Goal: Transaction & Acquisition: Purchase product/service

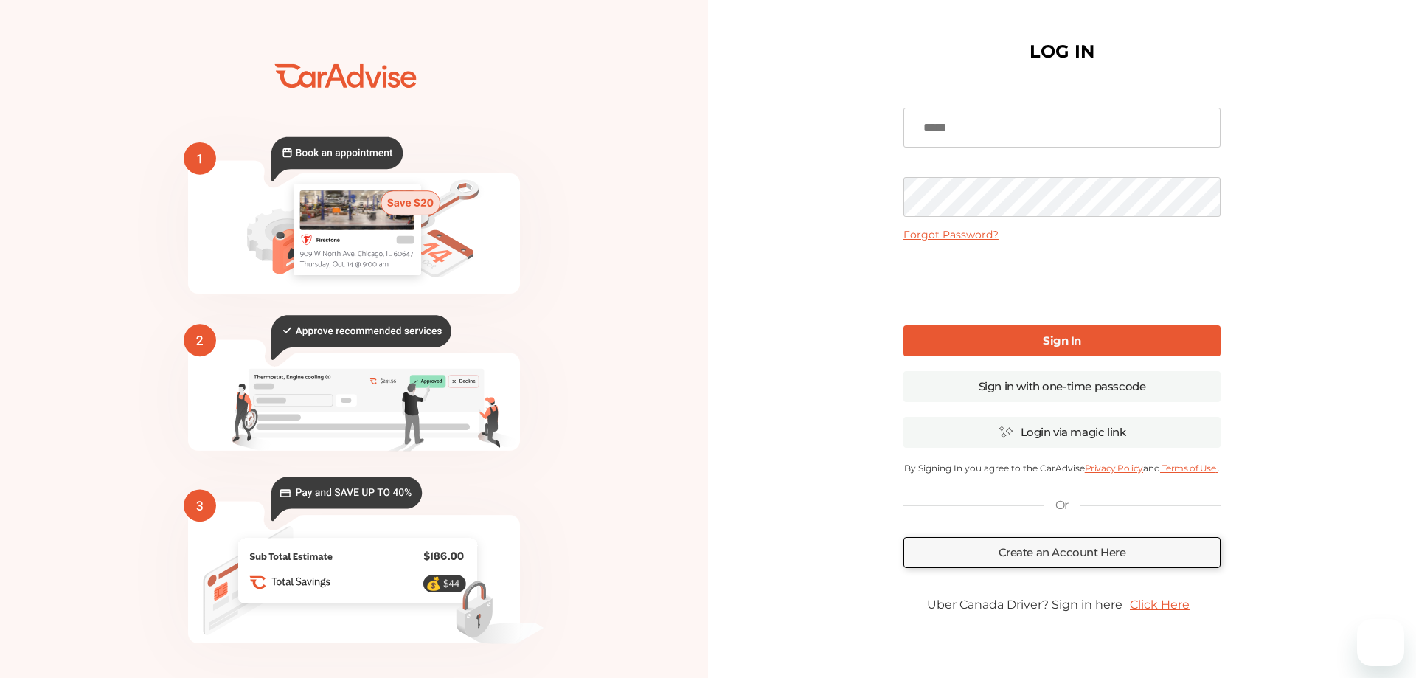
click at [947, 136] on input at bounding box center [1061, 128] width 317 height 40
click at [948, 136] on input at bounding box center [1061, 128] width 317 height 40
type input "**********"
click at [1057, 347] on b "Sign In" at bounding box center [1062, 340] width 38 height 14
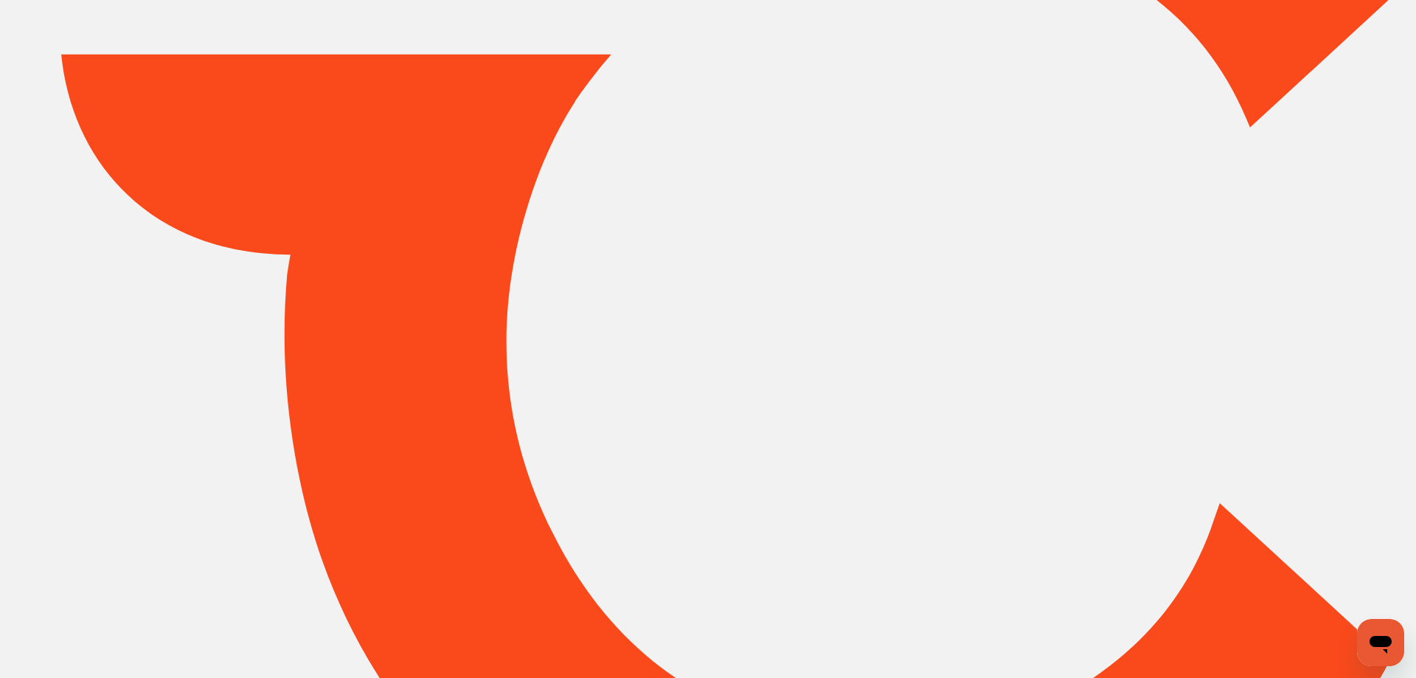
type input "*****"
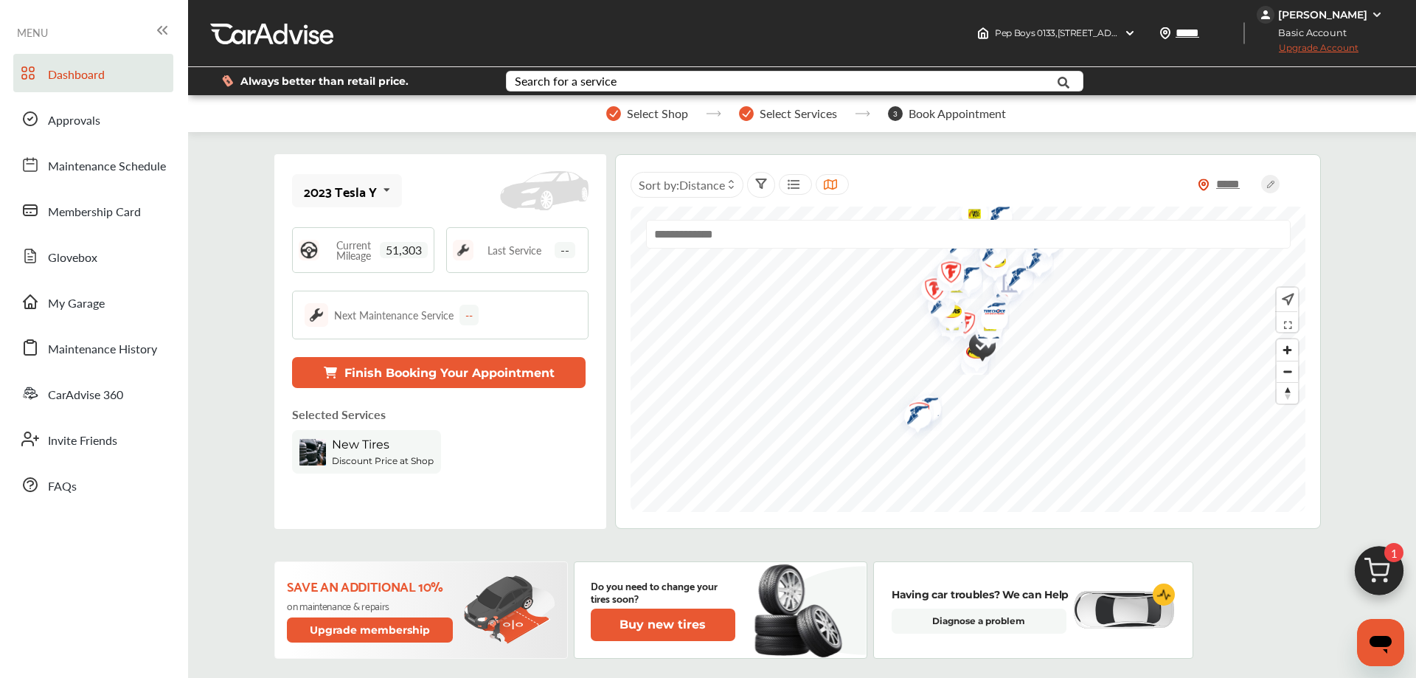
click at [380, 454] on div "New Tires" at bounding box center [383, 446] width 102 height 18
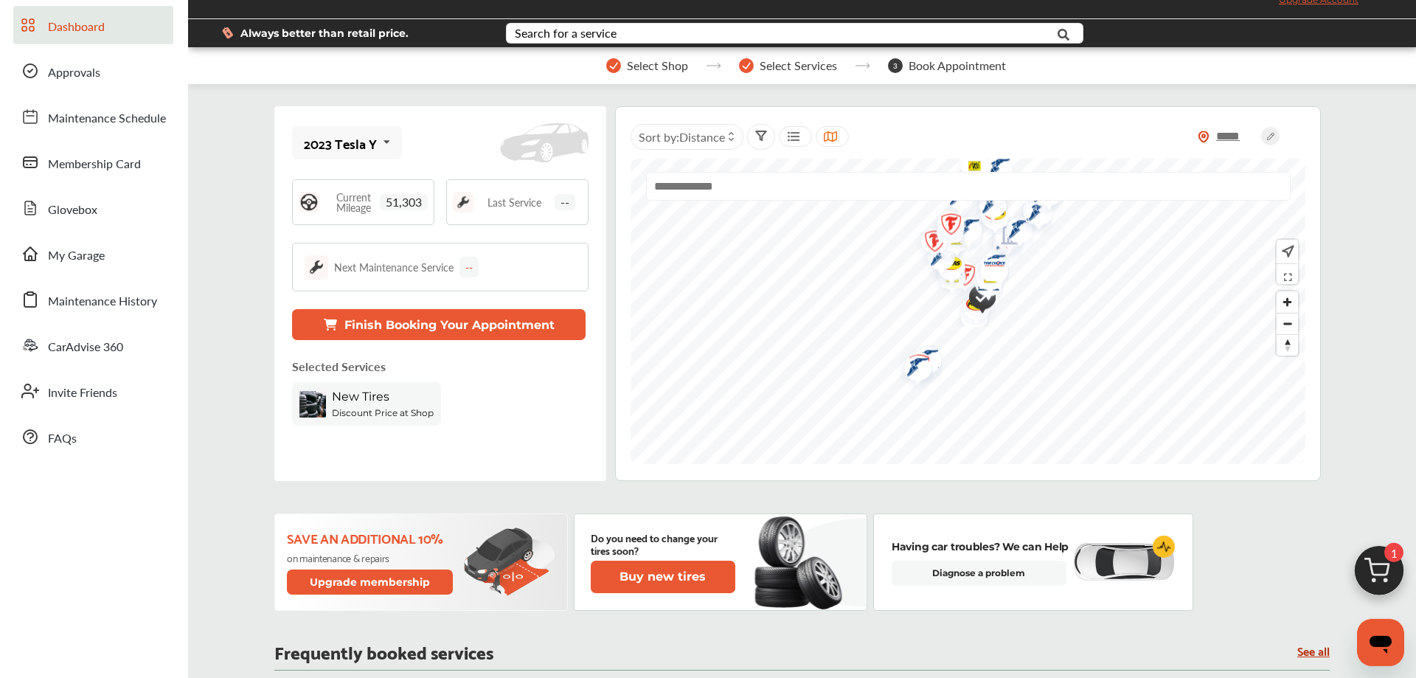
scroll to position [75, 0]
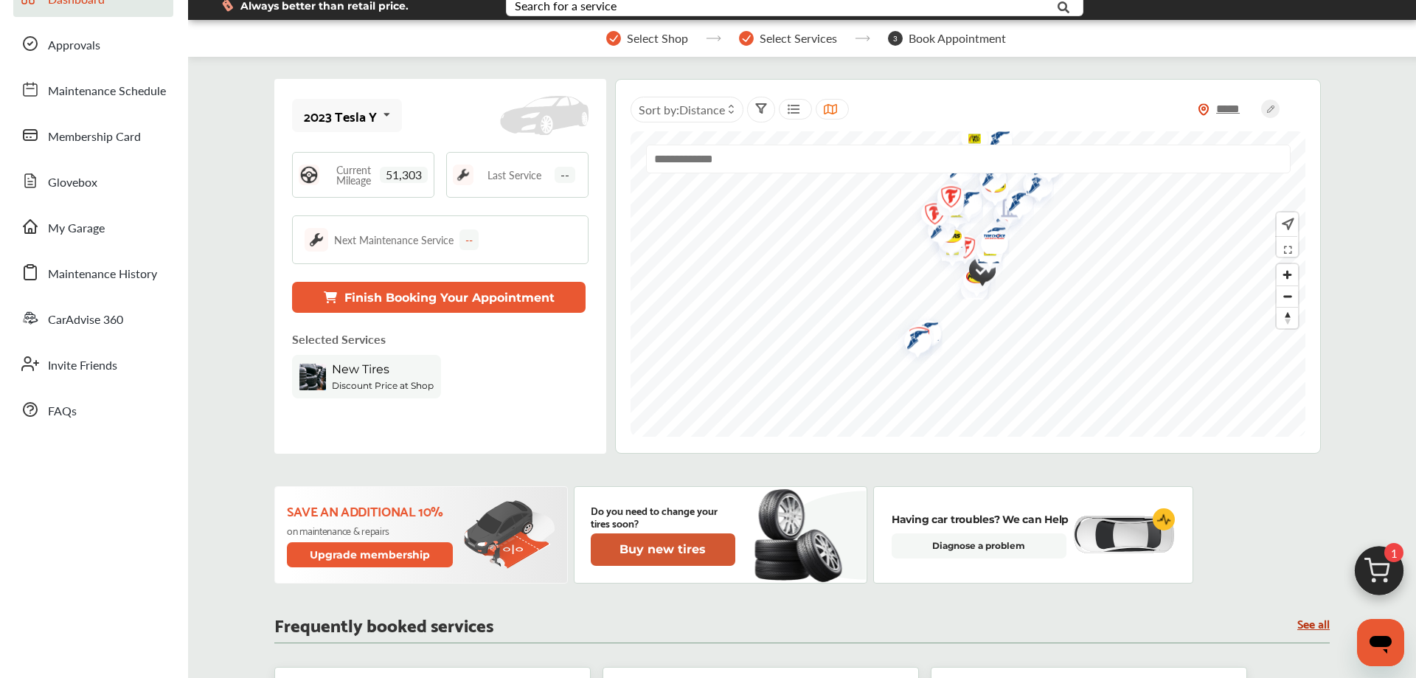
click at [667, 541] on button "Buy new tires" at bounding box center [663, 549] width 145 height 32
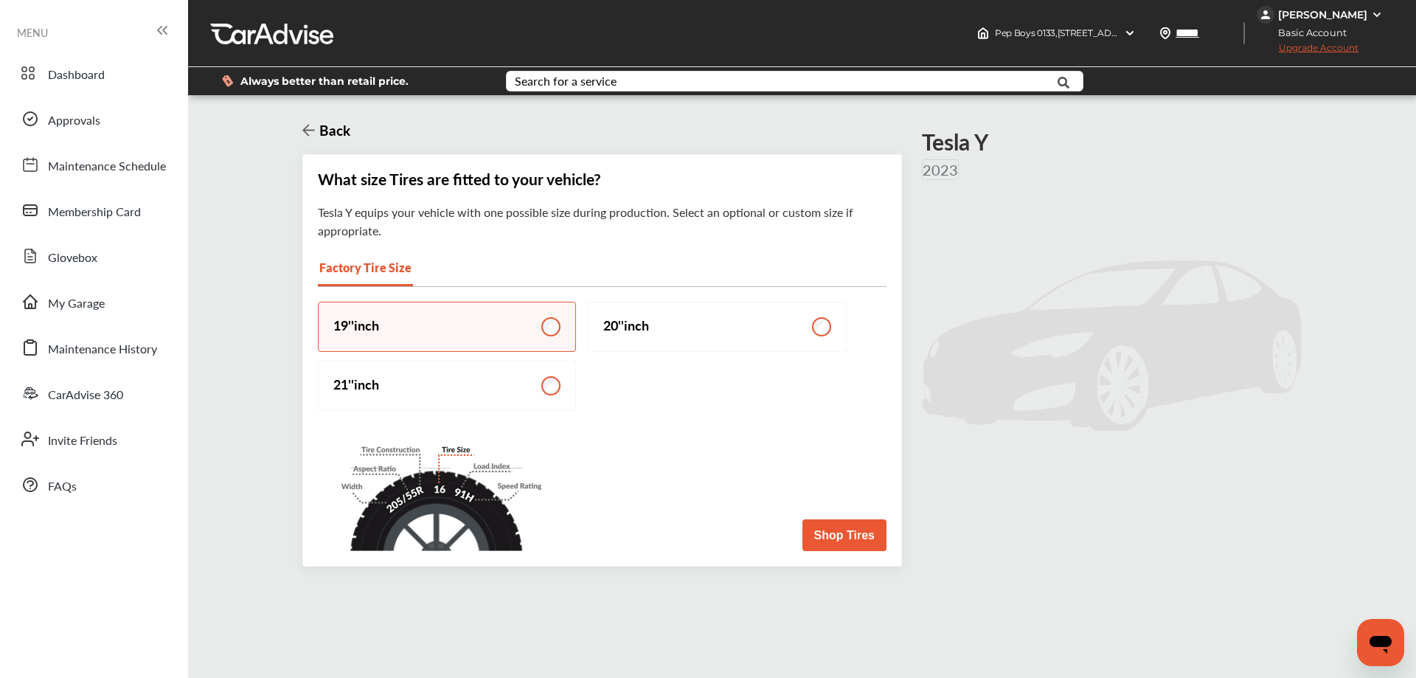
click at [866, 538] on button "Shop Tires" at bounding box center [844, 535] width 84 height 32
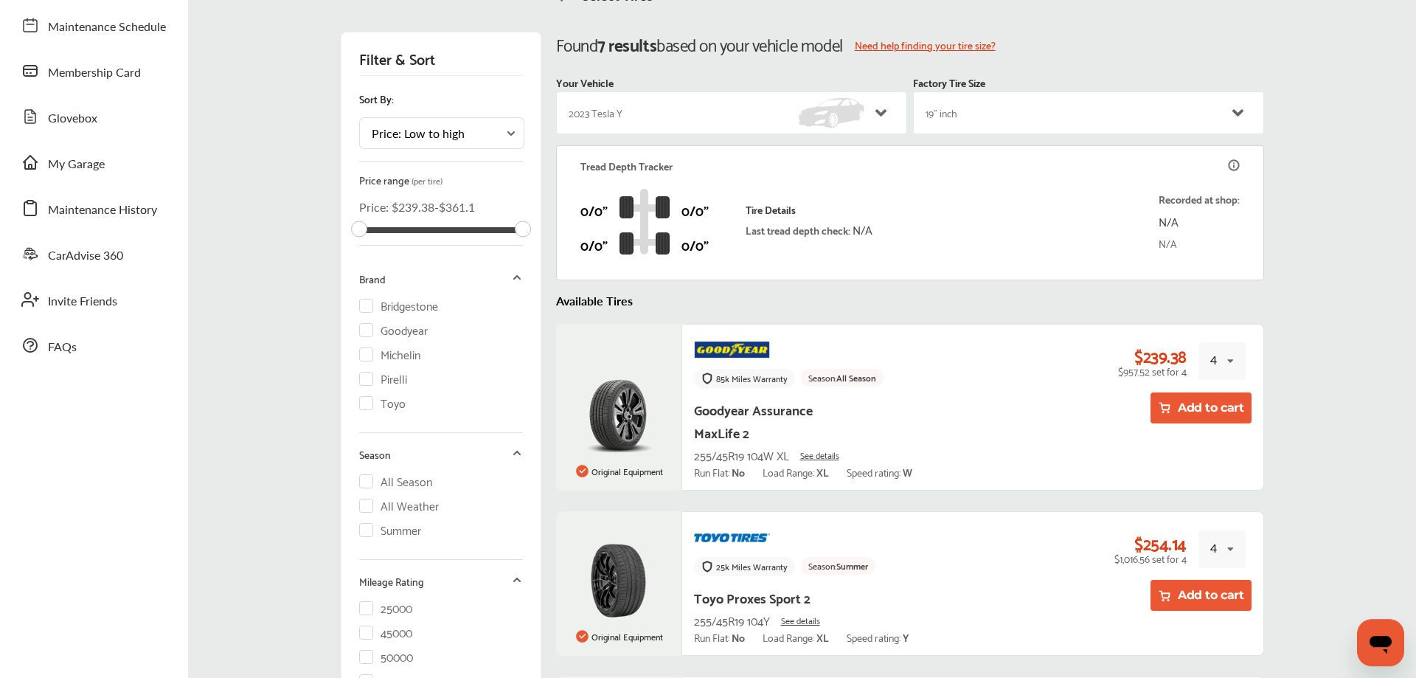
scroll to position [150, 0]
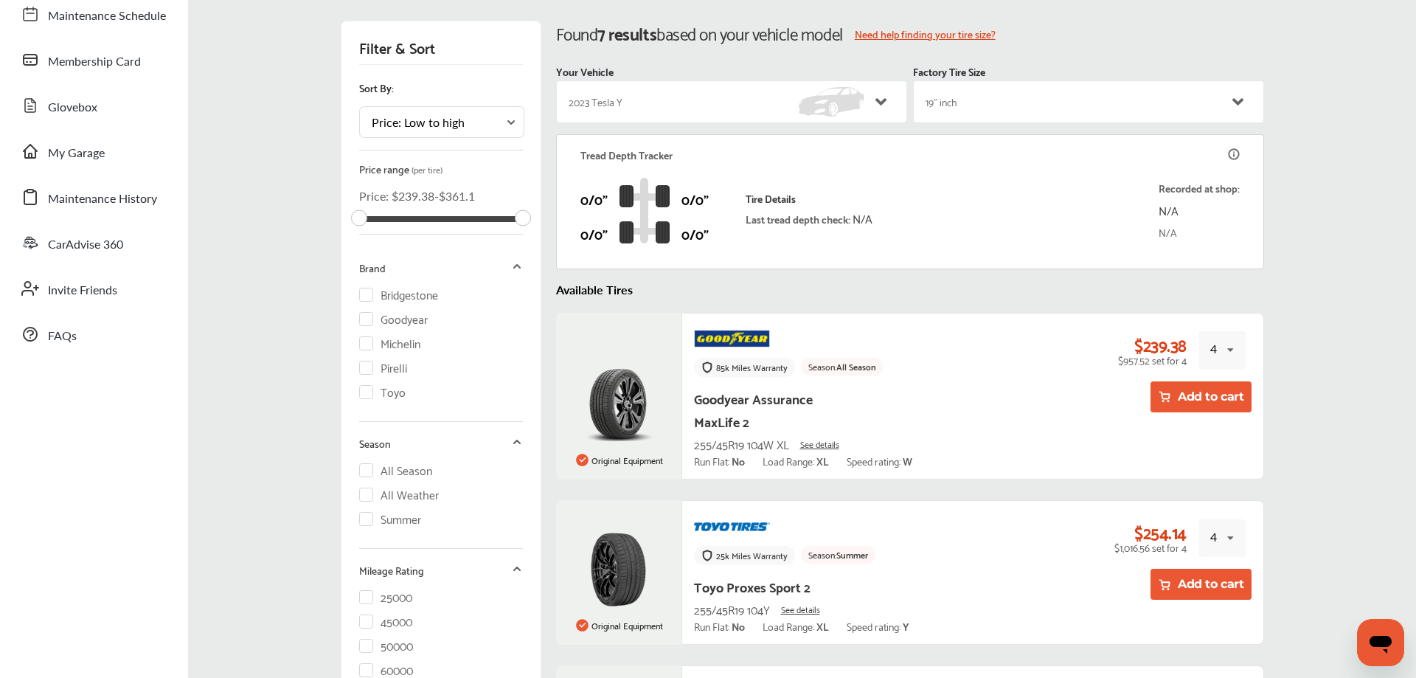
click at [1234, 350] on div "4 1 2 3 4" at bounding box center [1221, 350] width 47 height 38
click at [1221, 423] on div "2" at bounding box center [1216, 415] width 34 height 30
click at [1189, 394] on button "Add to cart" at bounding box center [1200, 396] width 101 height 31
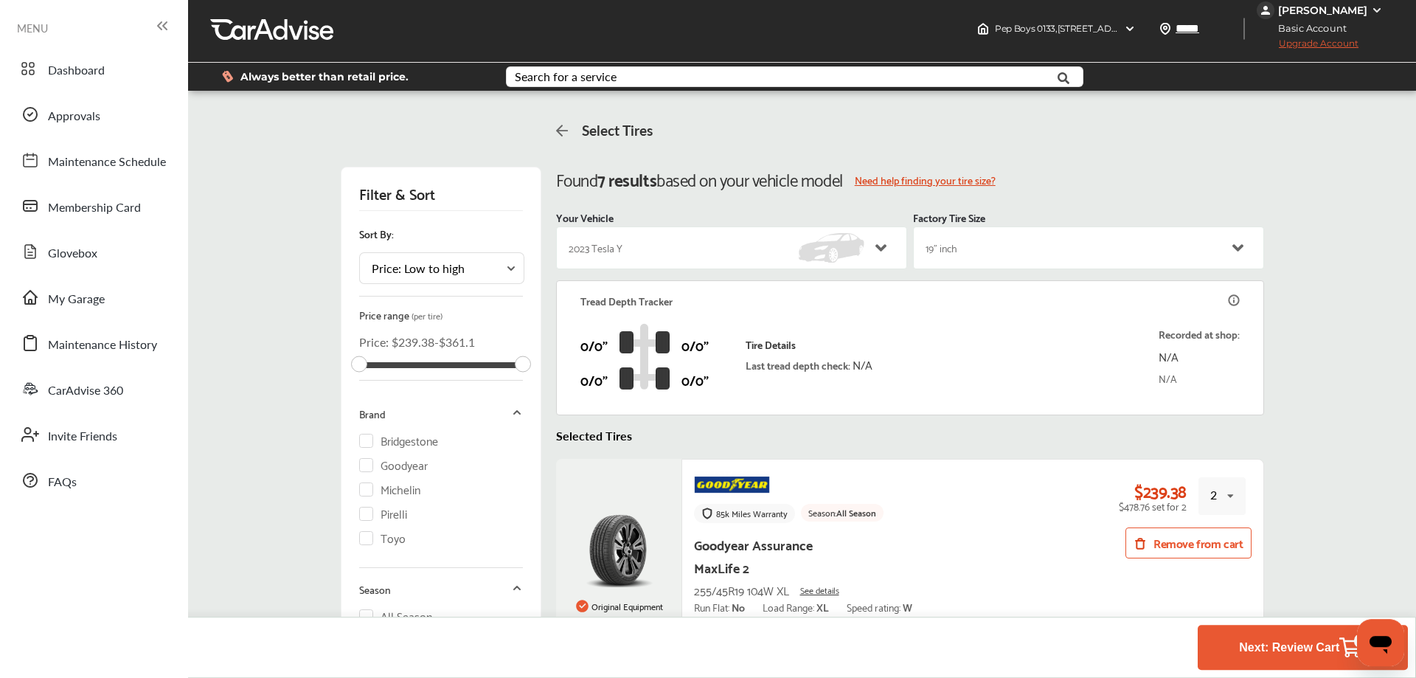
scroll to position [0, 0]
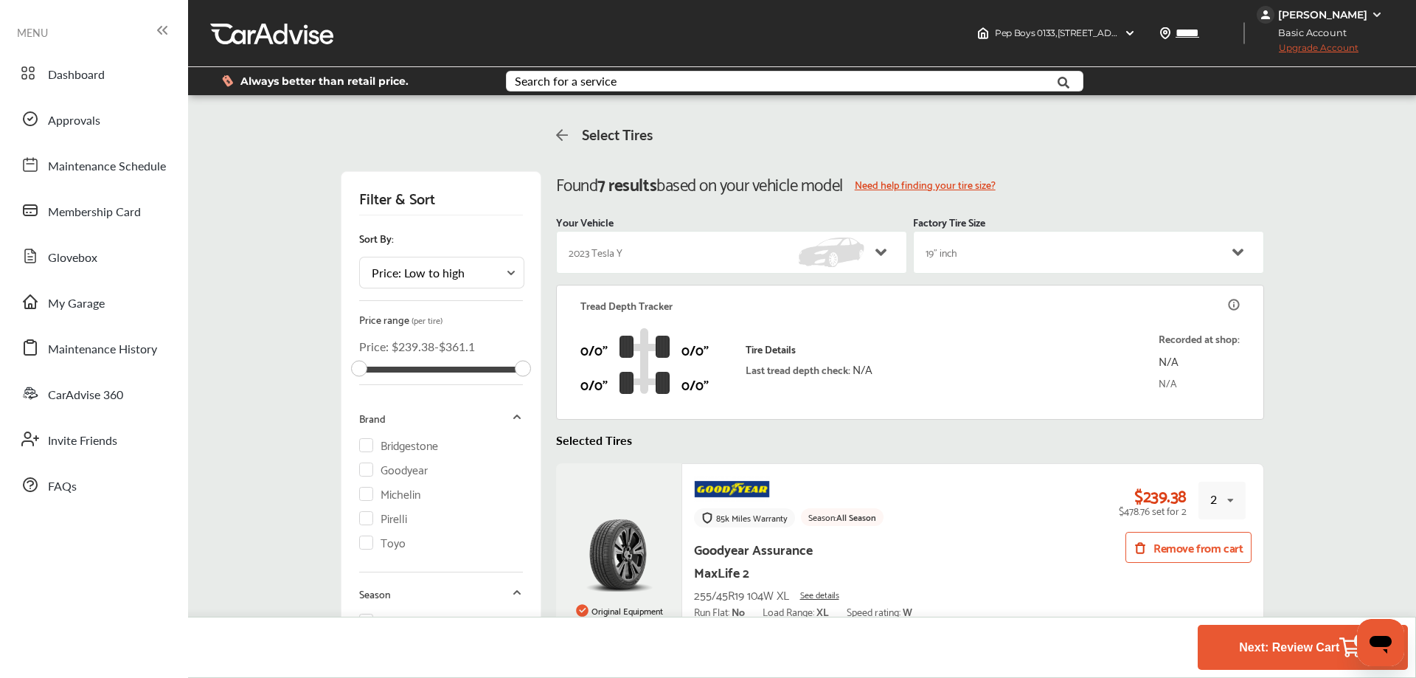
click at [566, 139] on icon at bounding box center [562, 135] width 13 height 14
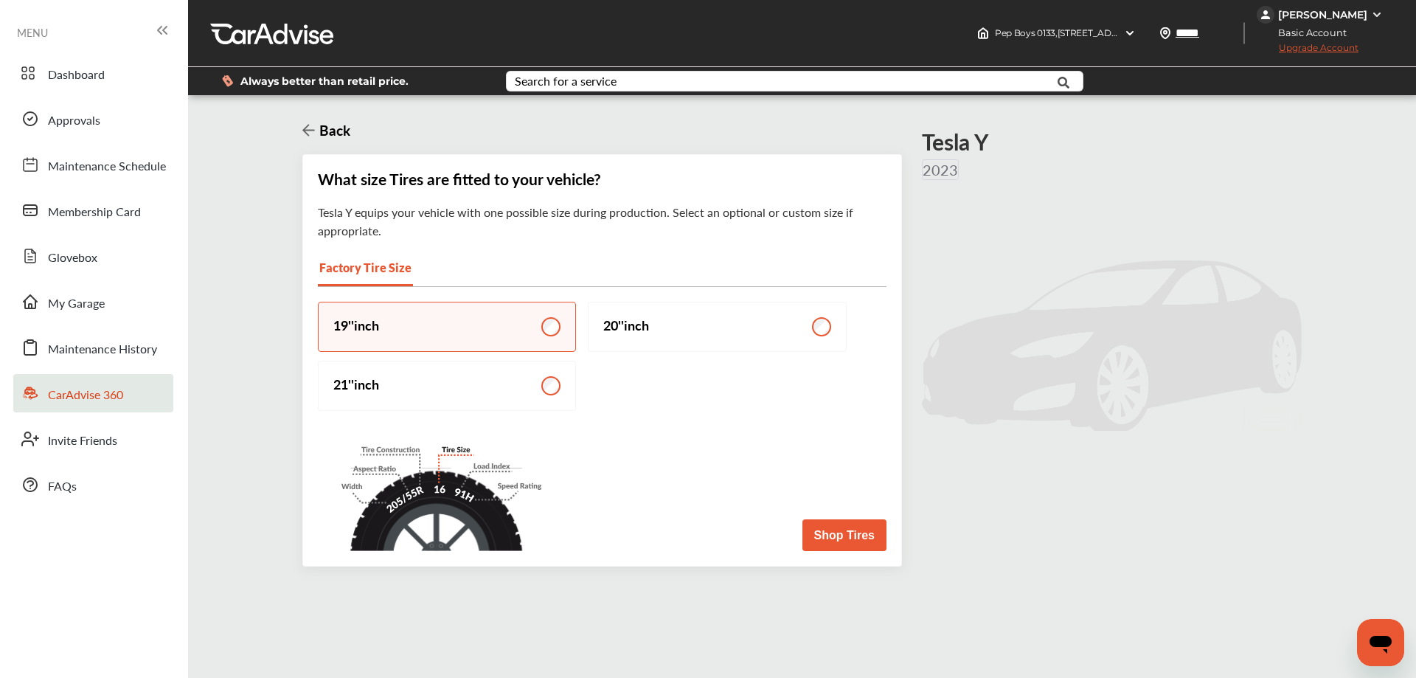
click at [80, 388] on span "CarAdvise 360" at bounding box center [85, 395] width 75 height 19
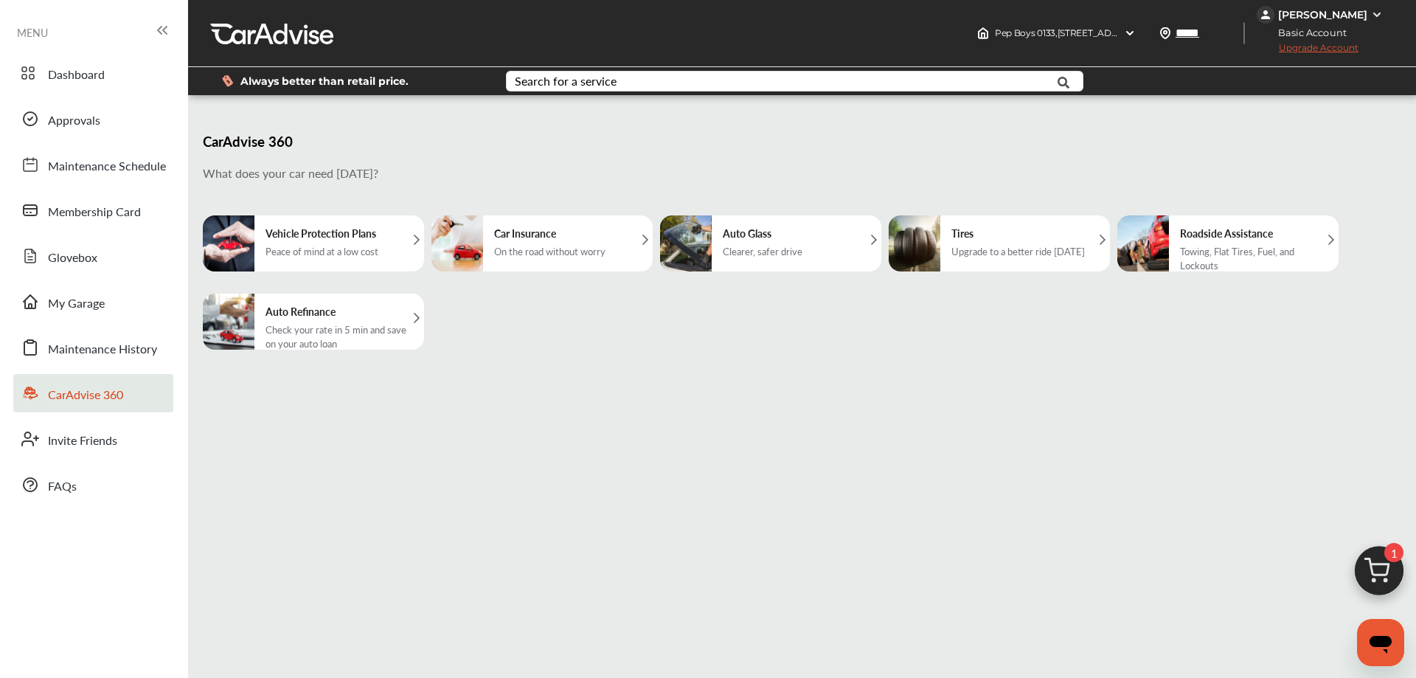
click at [1372, 18] on img at bounding box center [1377, 15] width 12 height 12
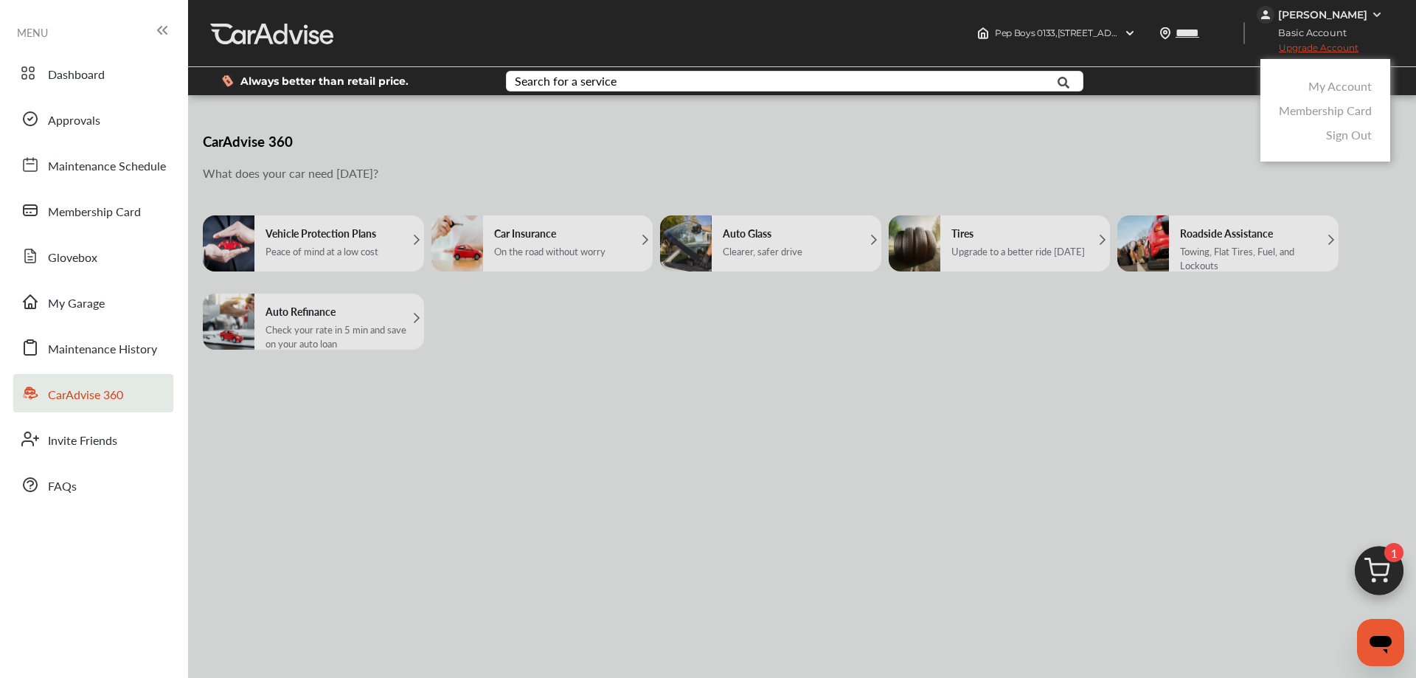
click at [1129, 176] on div at bounding box center [708, 375] width 1416 height 751
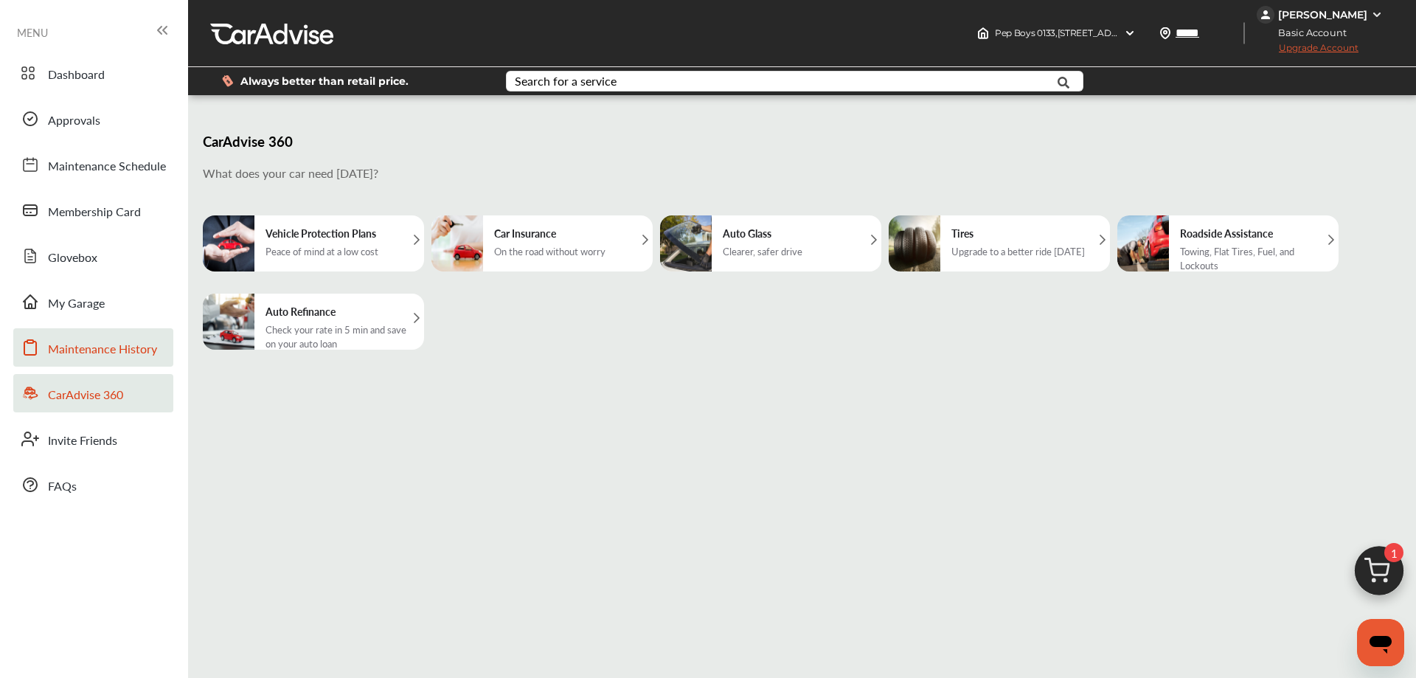
click at [55, 350] on span "Maintenance History" at bounding box center [102, 349] width 109 height 19
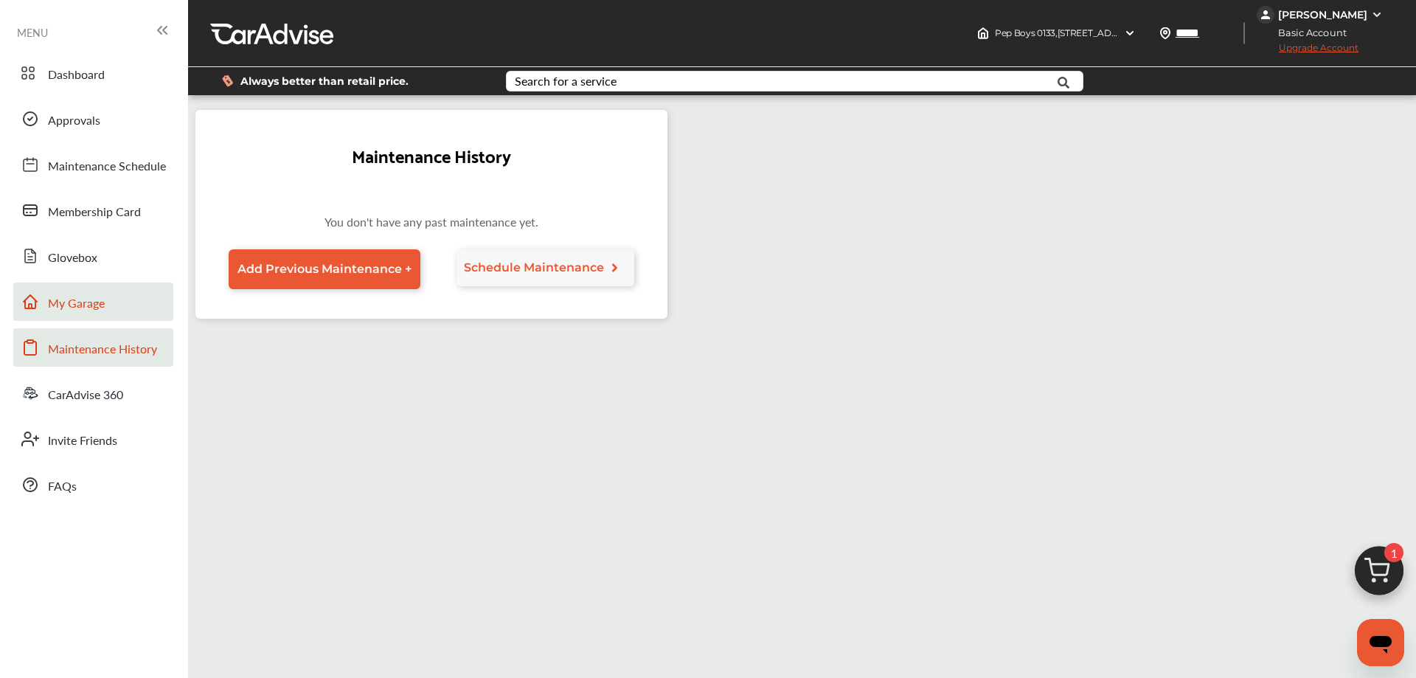
click at [76, 306] on span "My Garage" at bounding box center [76, 303] width 57 height 19
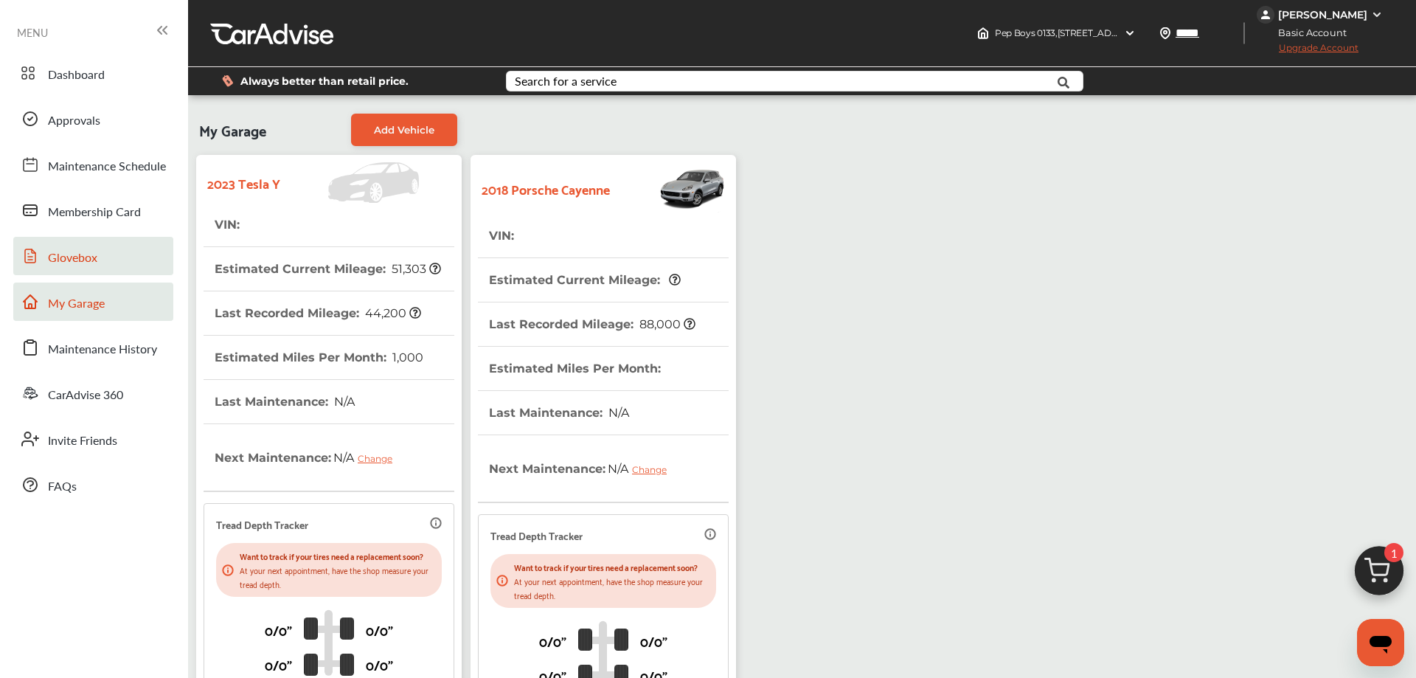
click at [75, 263] on span "Glovebox" at bounding box center [72, 258] width 49 height 19
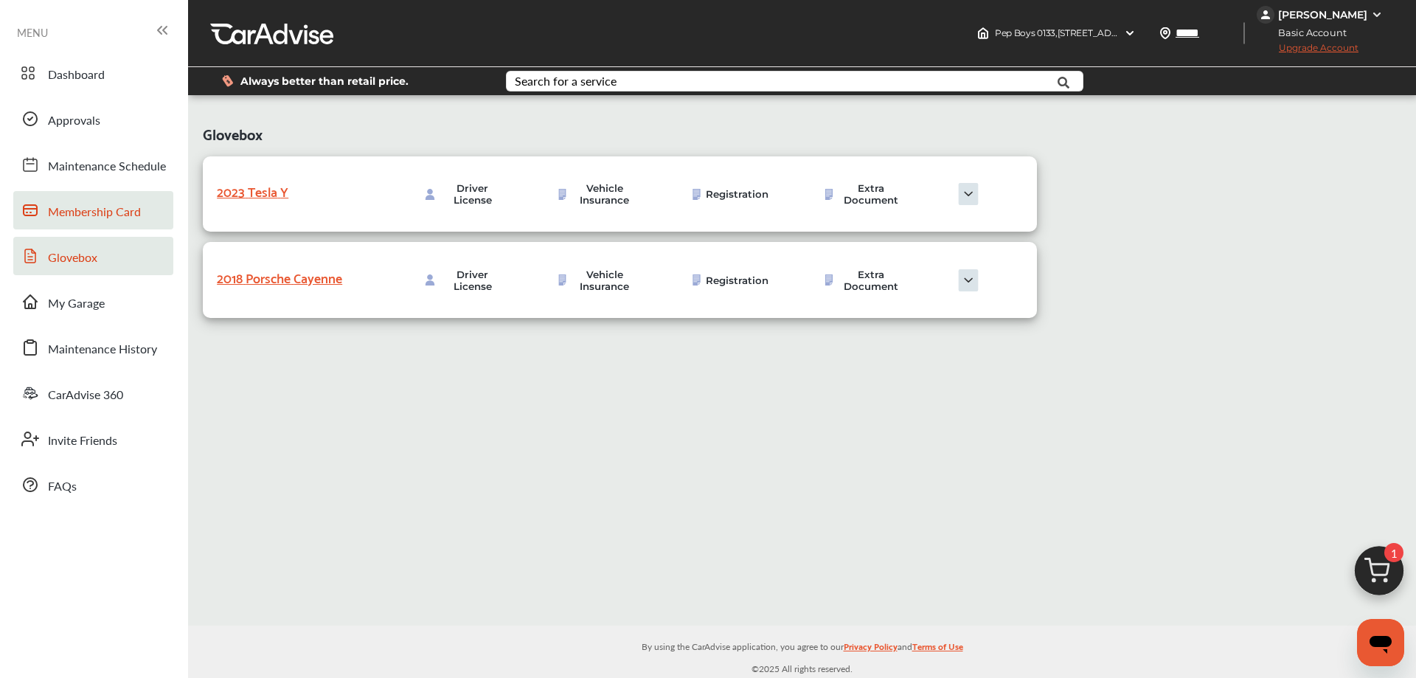
click at [94, 211] on span "Membership Card" at bounding box center [94, 212] width 93 height 19
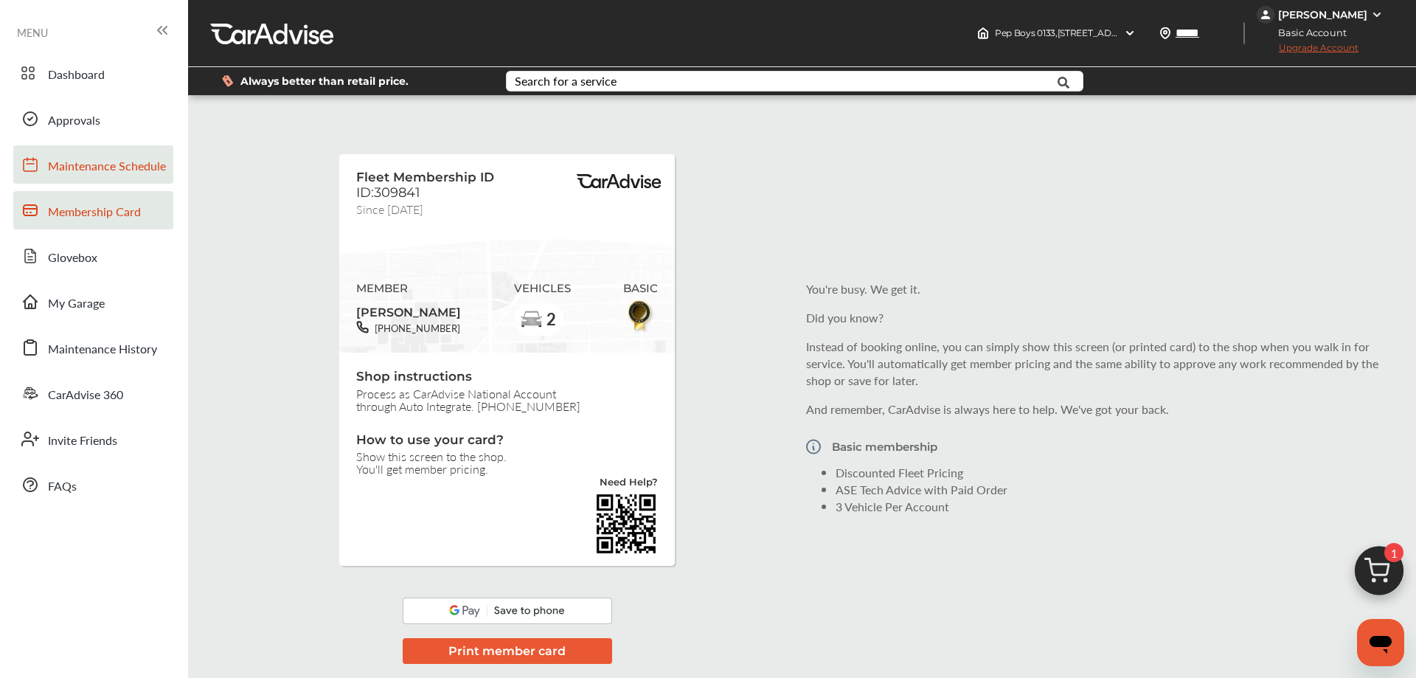
click at [92, 169] on span "Maintenance Schedule" at bounding box center [107, 166] width 118 height 19
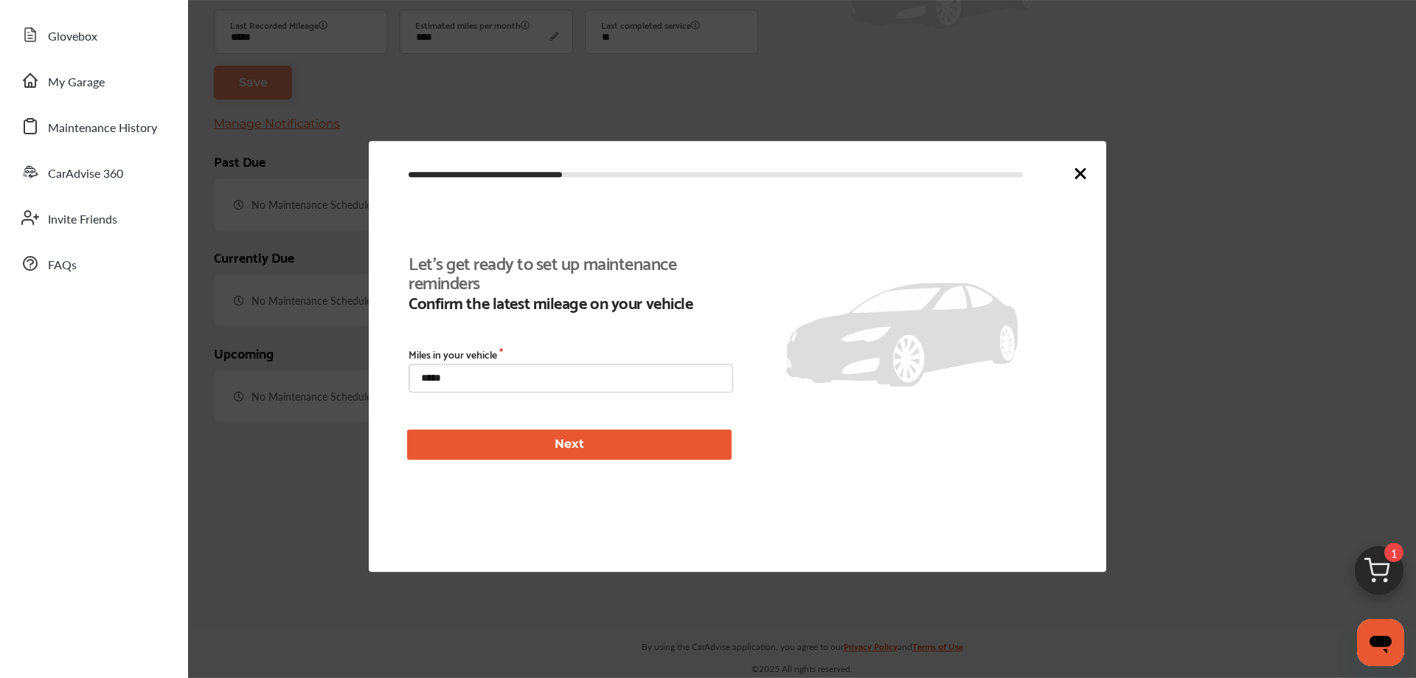
scroll to position [222, 0]
click at [1082, 176] on icon at bounding box center [1080, 173] width 9 height 9
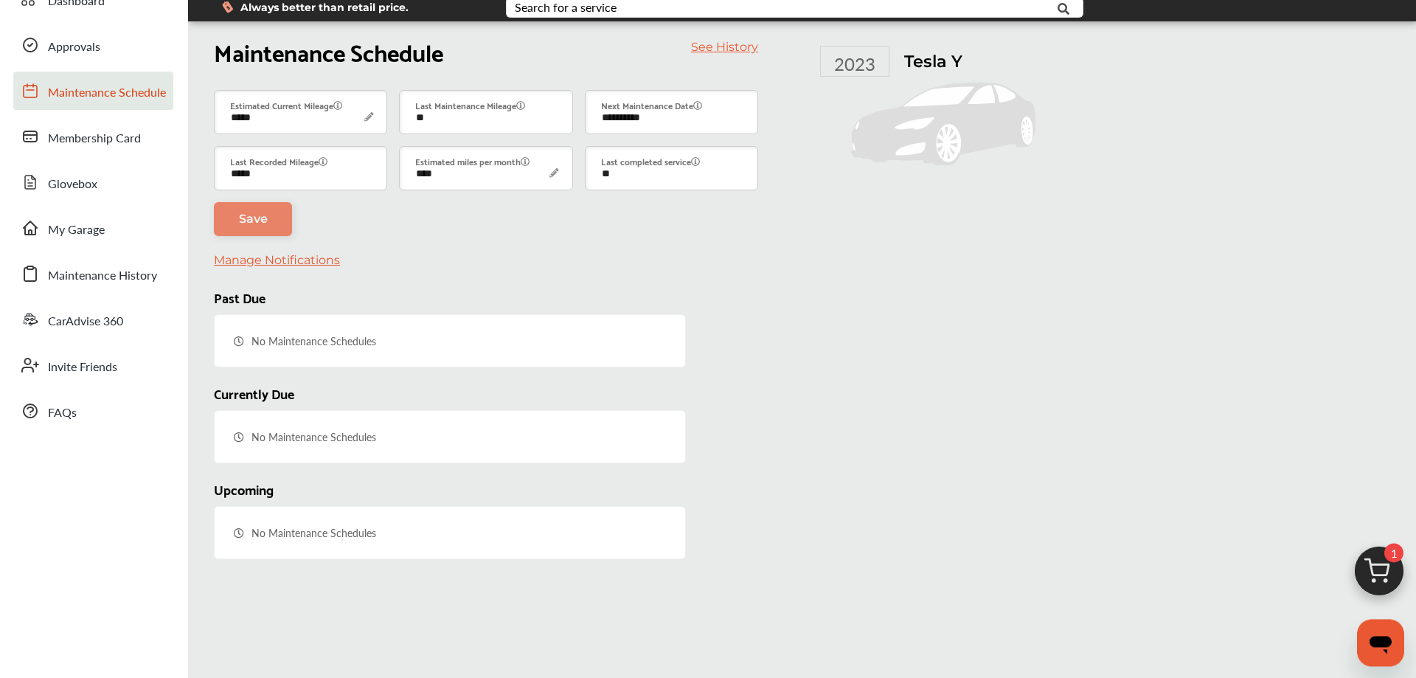
scroll to position [60, 0]
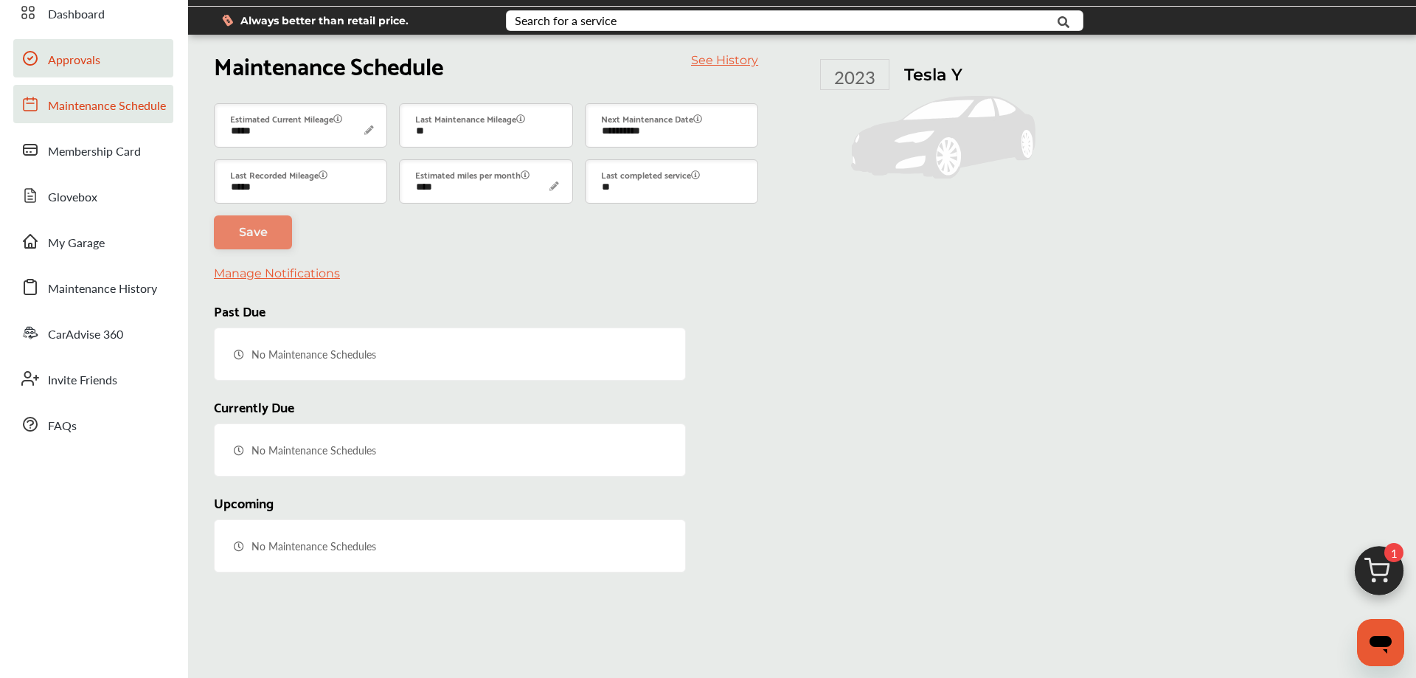
click at [74, 64] on span "Approvals" at bounding box center [74, 60] width 52 height 19
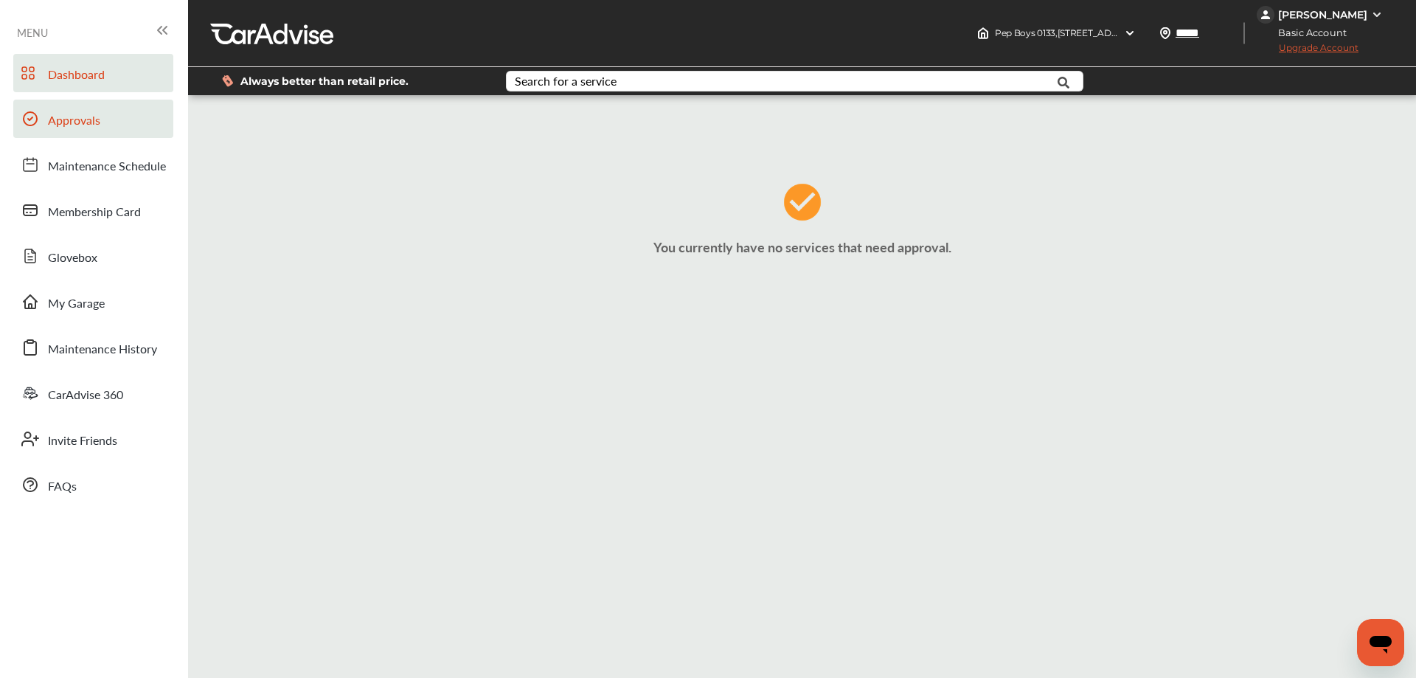
click at [90, 80] on span "Dashboard" at bounding box center [76, 75] width 57 height 19
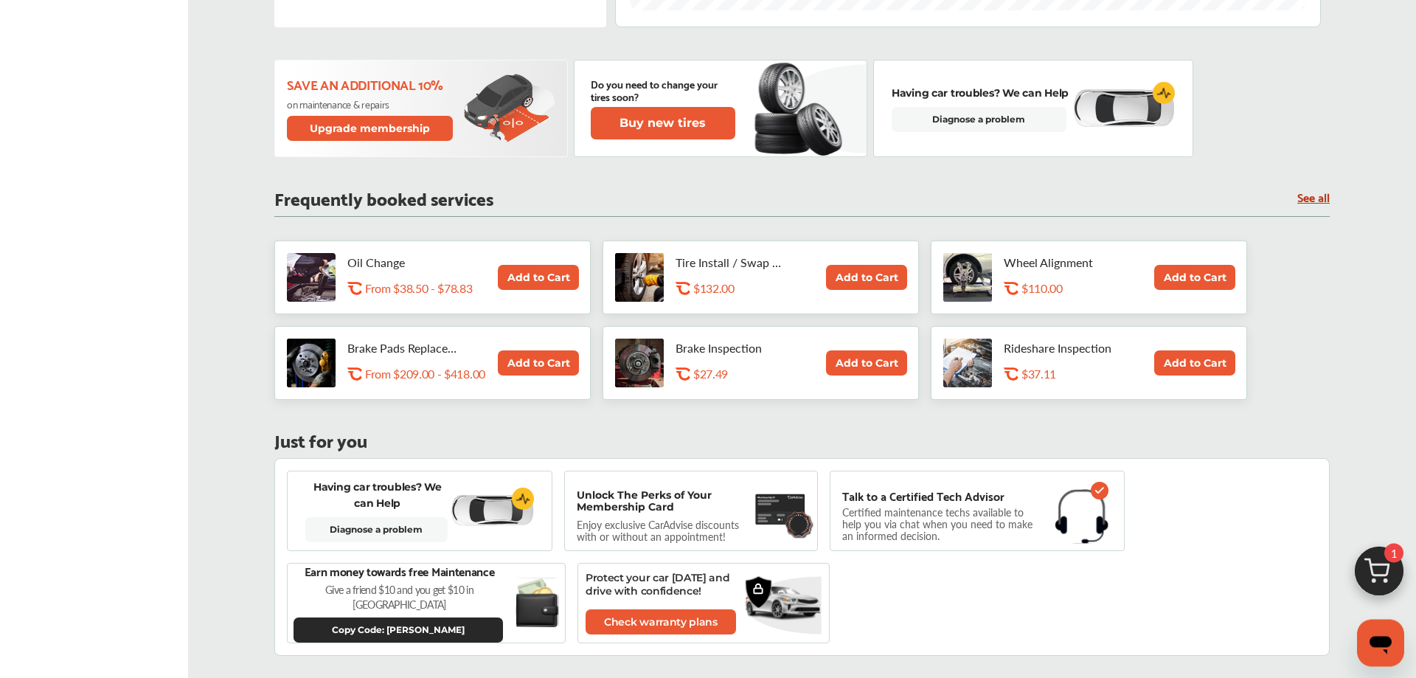
scroll to position [527, 0]
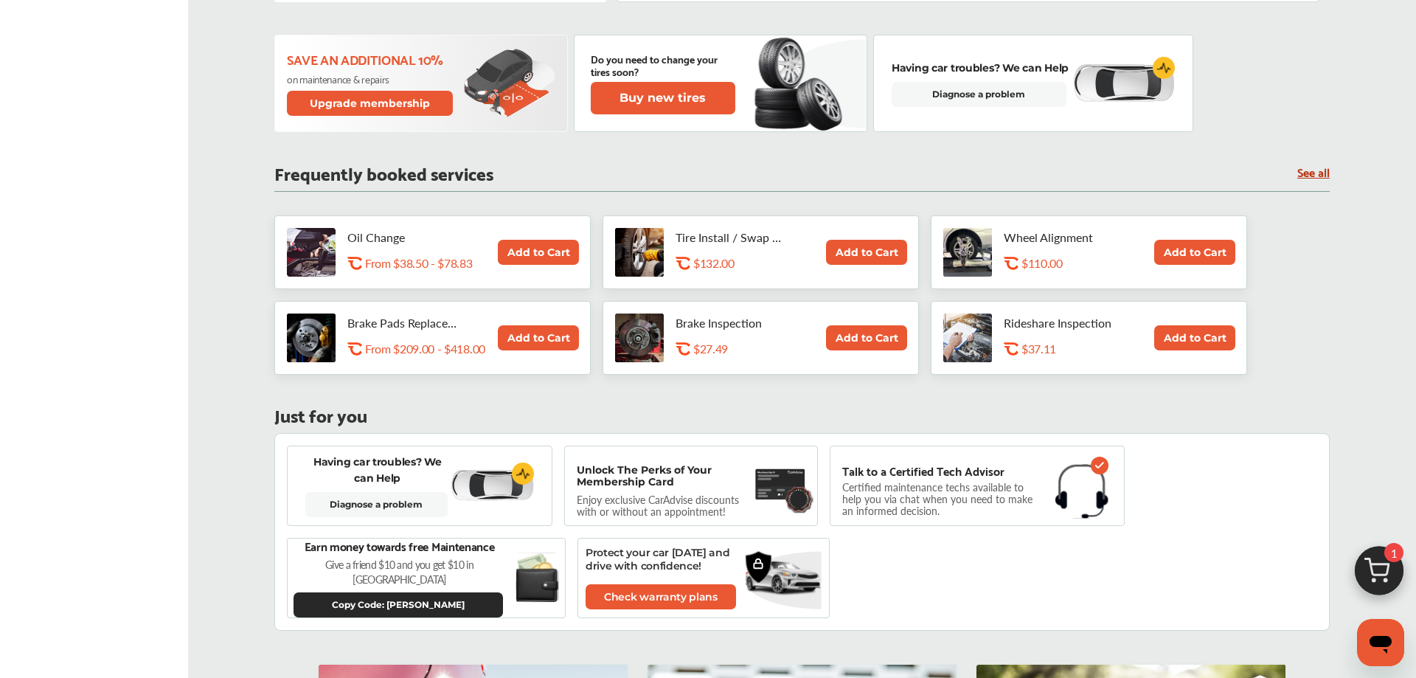
click at [1401, 577] on img at bounding box center [1379, 574] width 71 height 71
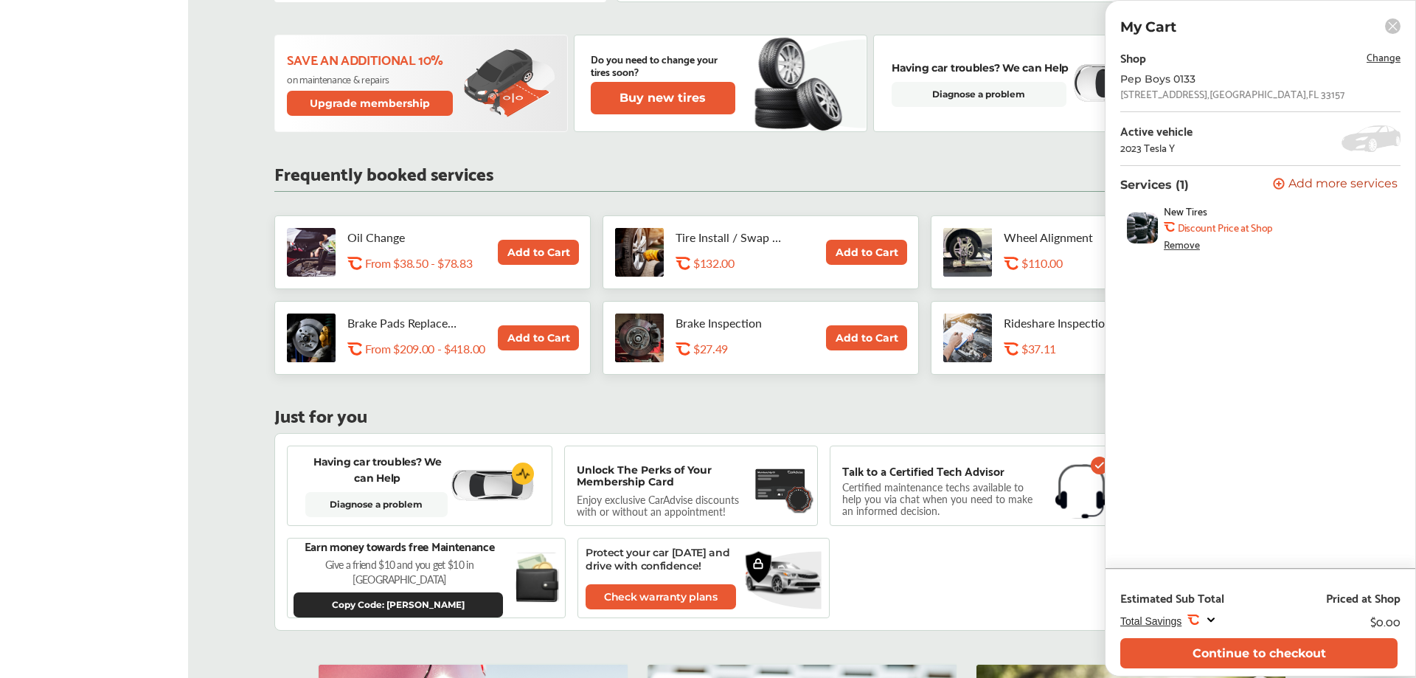
click at [1193, 249] on div "Remove" at bounding box center [1182, 244] width 36 height 12
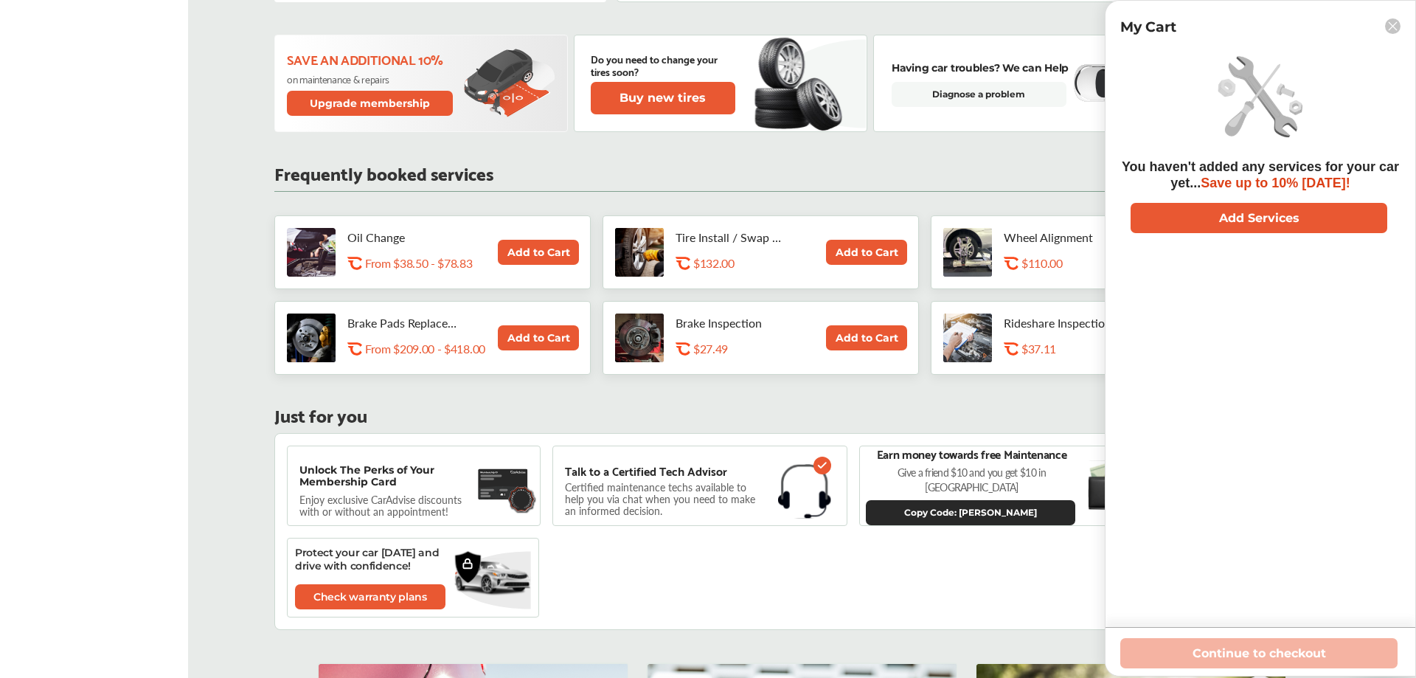
click at [1392, 27] on rect at bounding box center [1392, 25] width 15 height 15
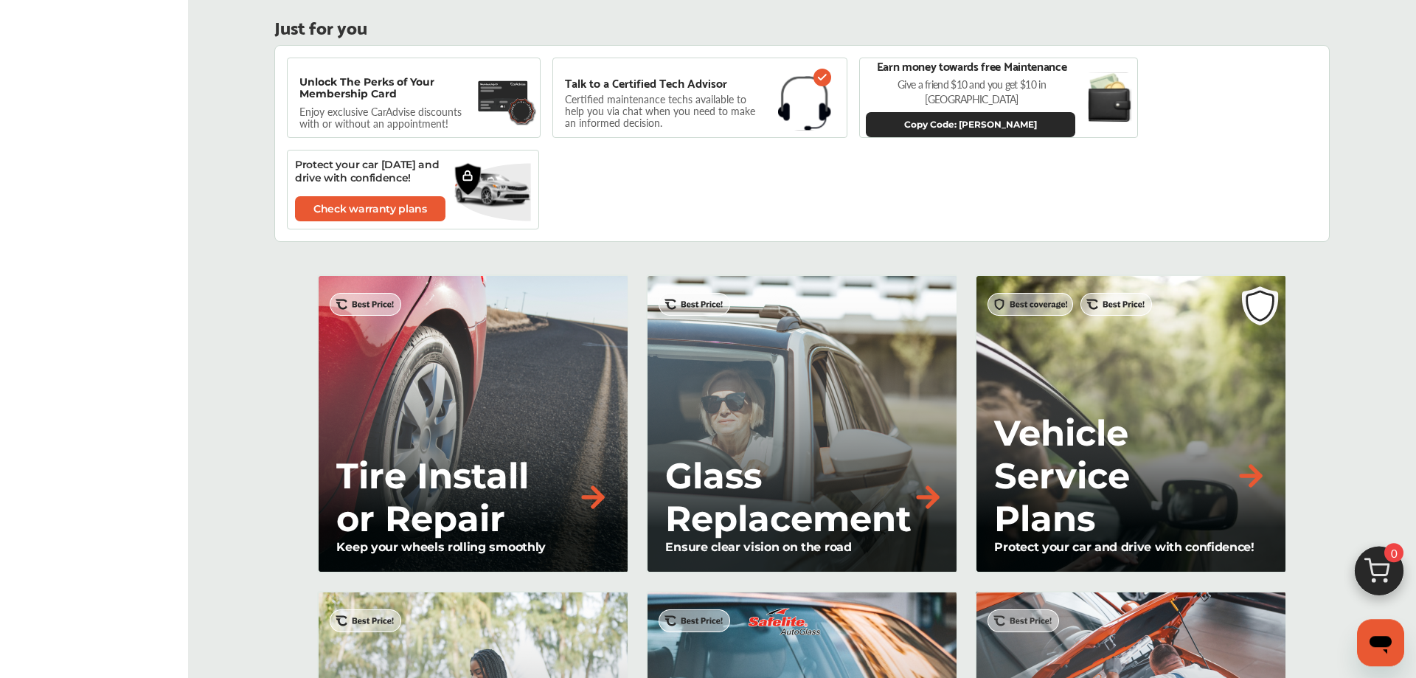
scroll to position [903, 0]
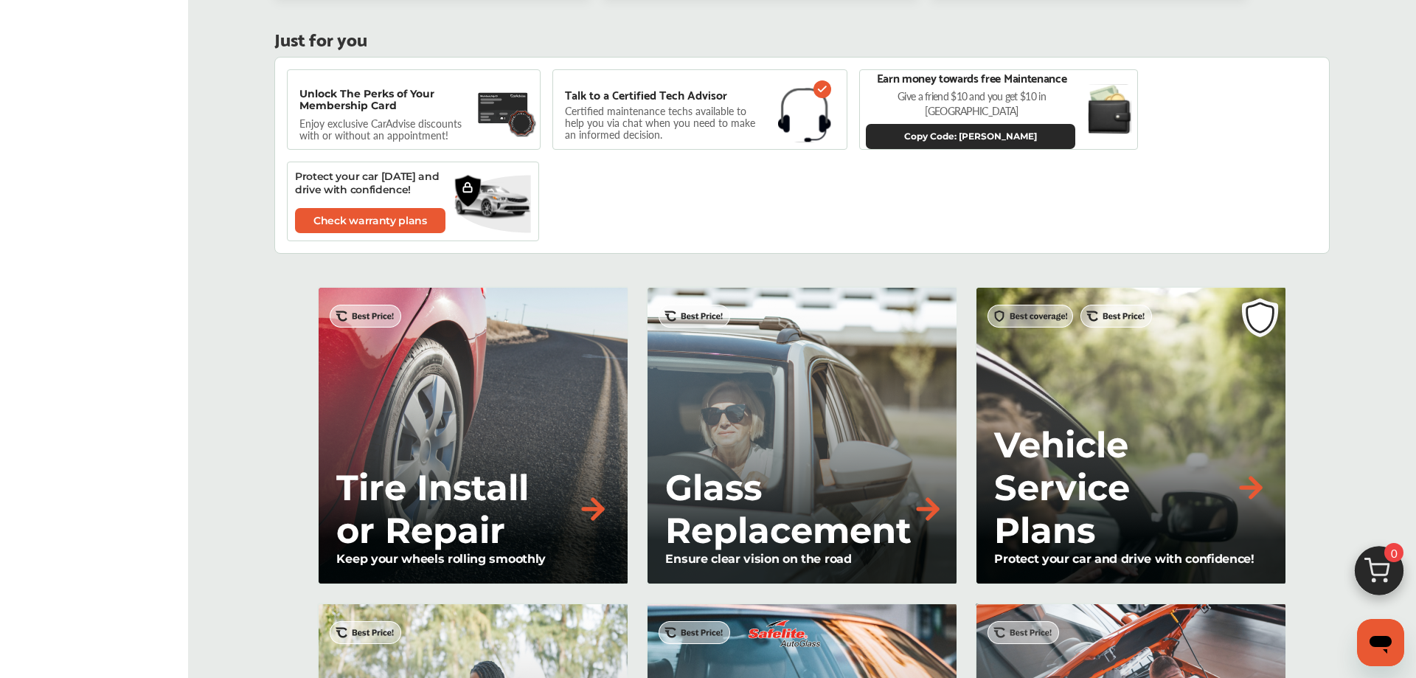
click at [375, 324] on div "Tire Install or Repair Keep your wheels rolling smoothly" at bounding box center [472, 435] width 311 height 299
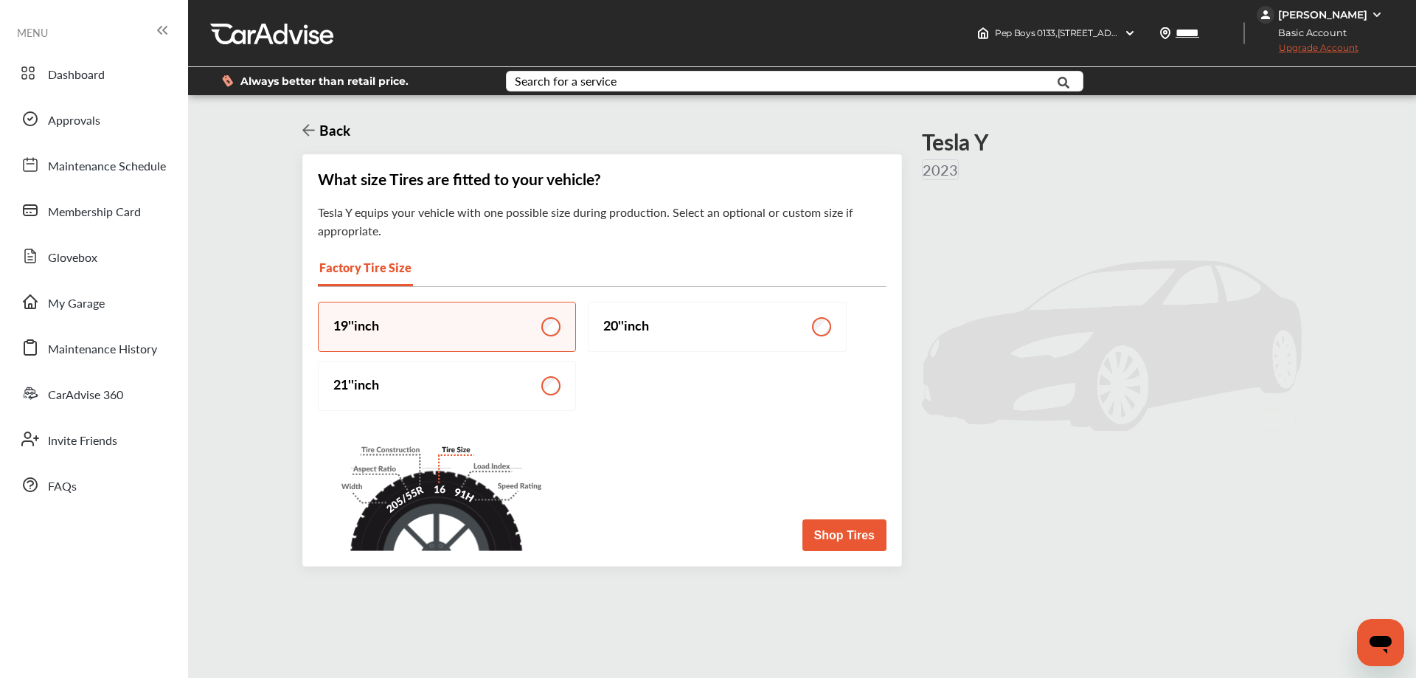
click at [859, 545] on button "Shop Tires" at bounding box center [844, 535] width 84 height 32
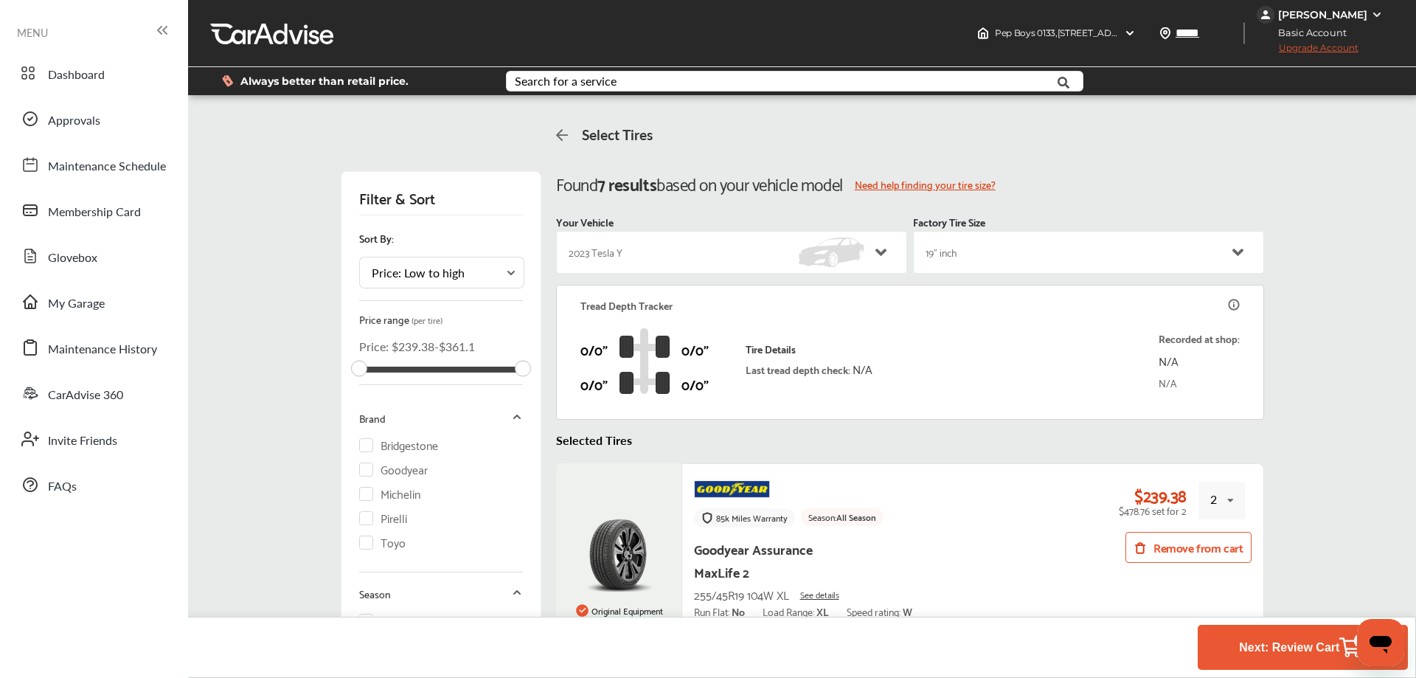
click at [1224, 500] on div "2 1 2 3 4" at bounding box center [1221, 501] width 47 height 38
click at [1209, 628] on div "4" at bounding box center [1216, 626] width 34 height 30
click at [1183, 546] on button "Remove from cart" at bounding box center [1187, 547] width 125 height 31
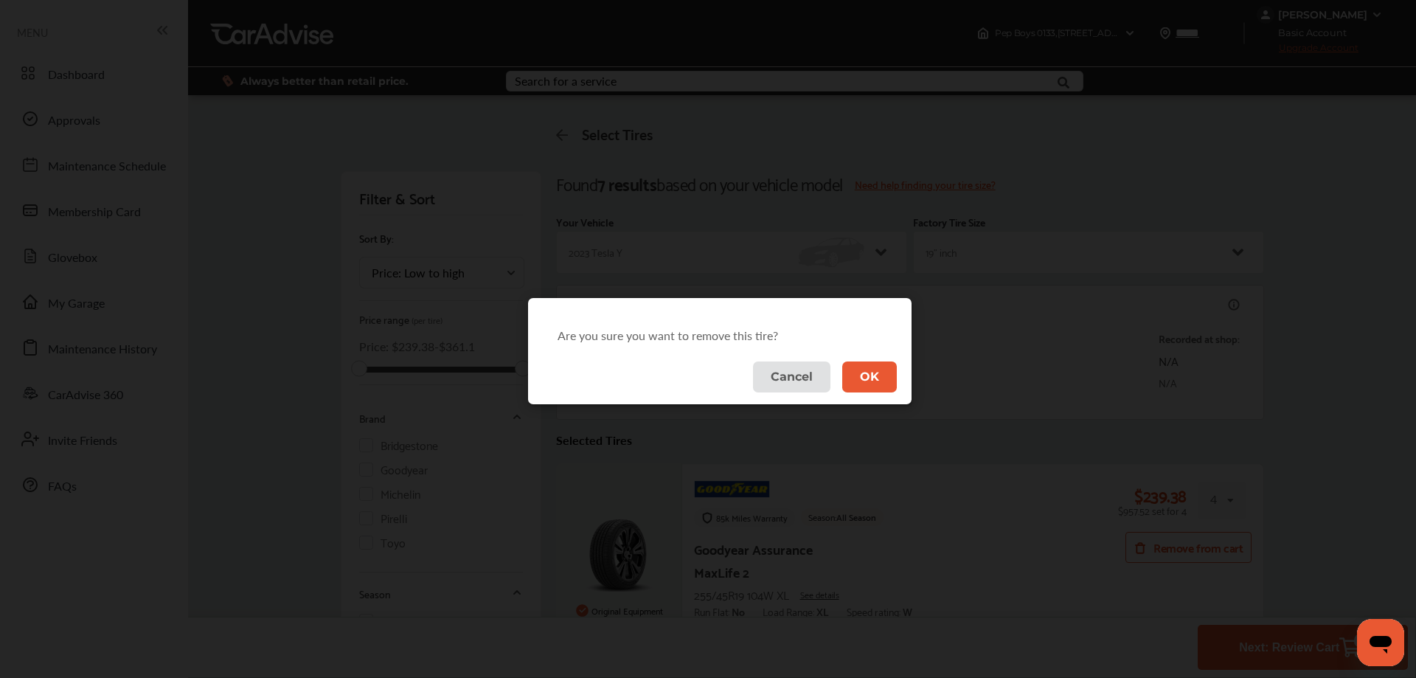
click at [880, 384] on button "OK" at bounding box center [869, 376] width 55 height 30
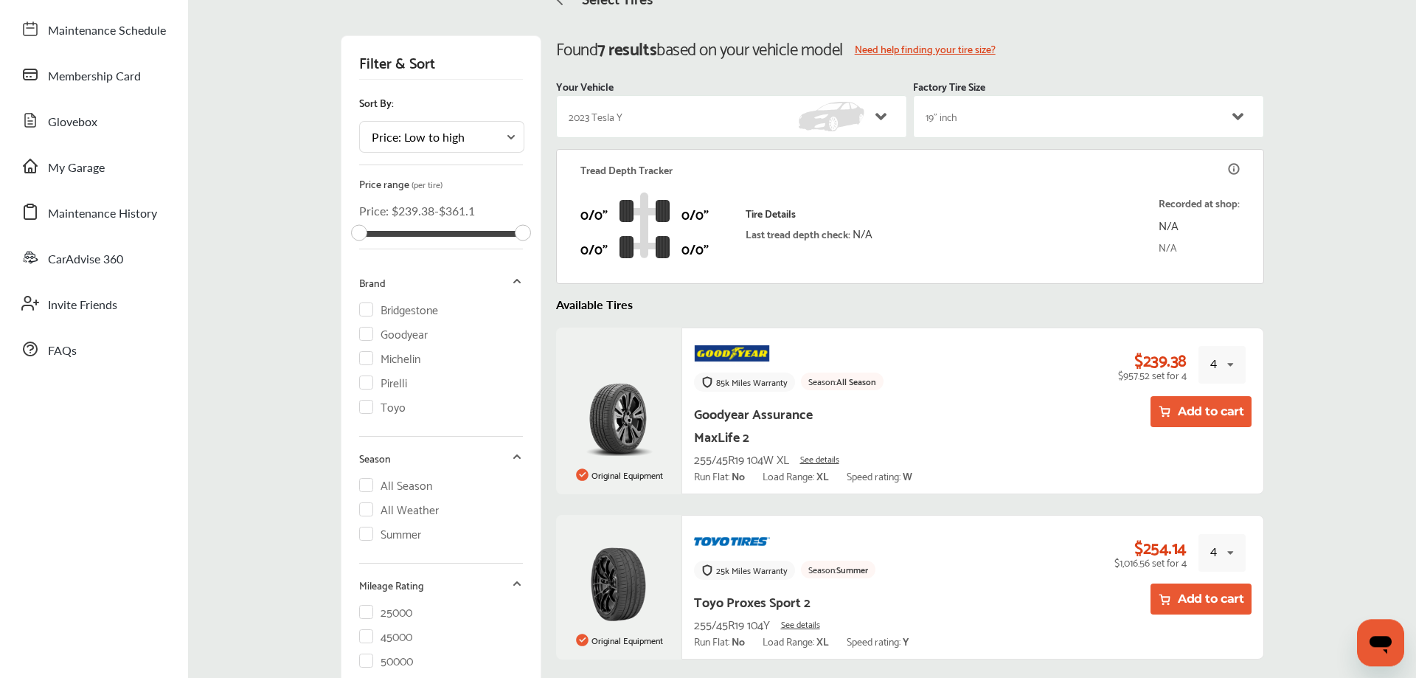
scroll to position [150, 0]
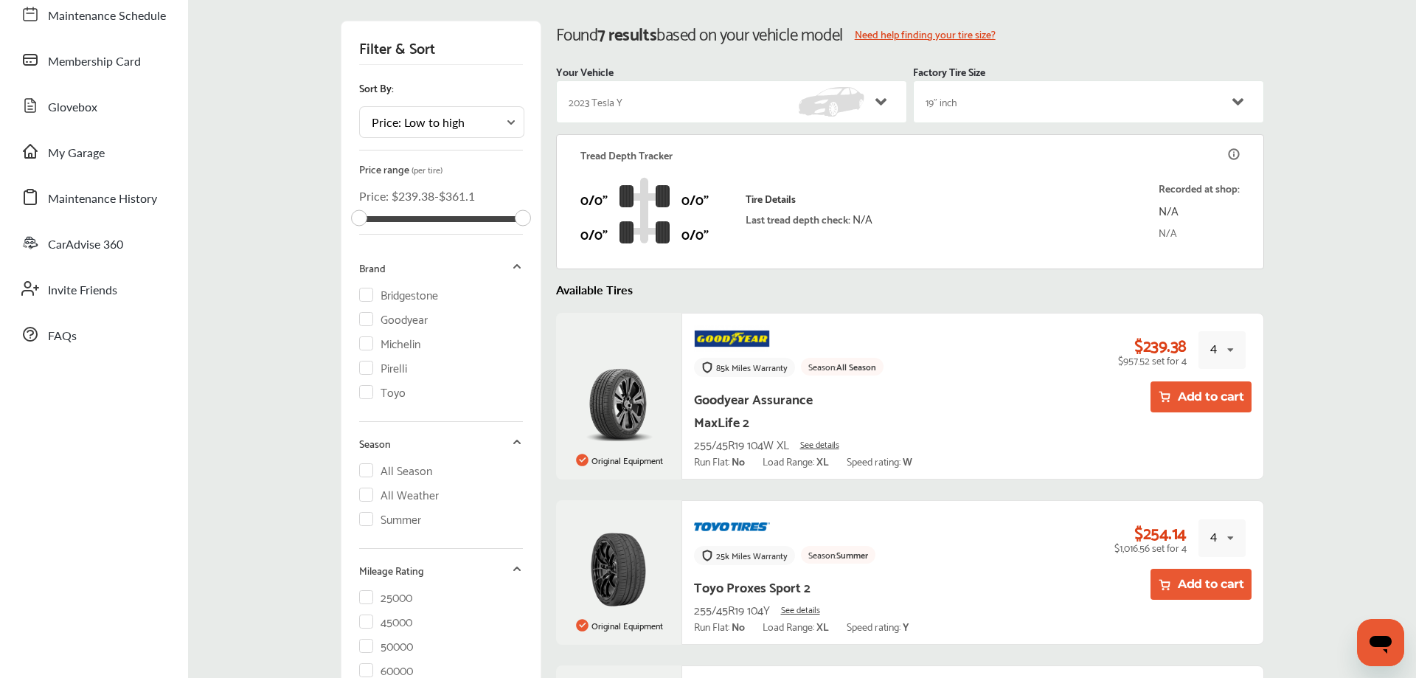
click at [1183, 403] on button "Add to cart" at bounding box center [1200, 396] width 101 height 31
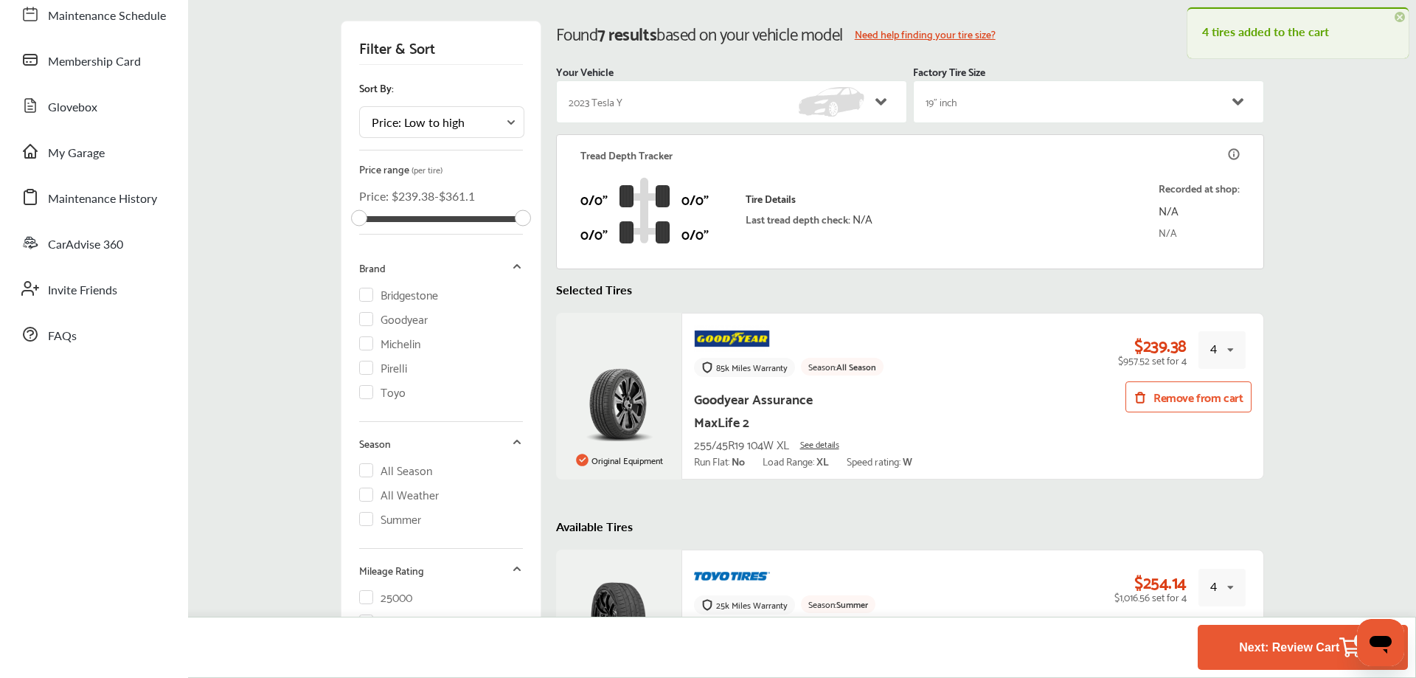
click at [1232, 30] on h4 "4 tires added to the cart" at bounding box center [1298, 32] width 192 height 24
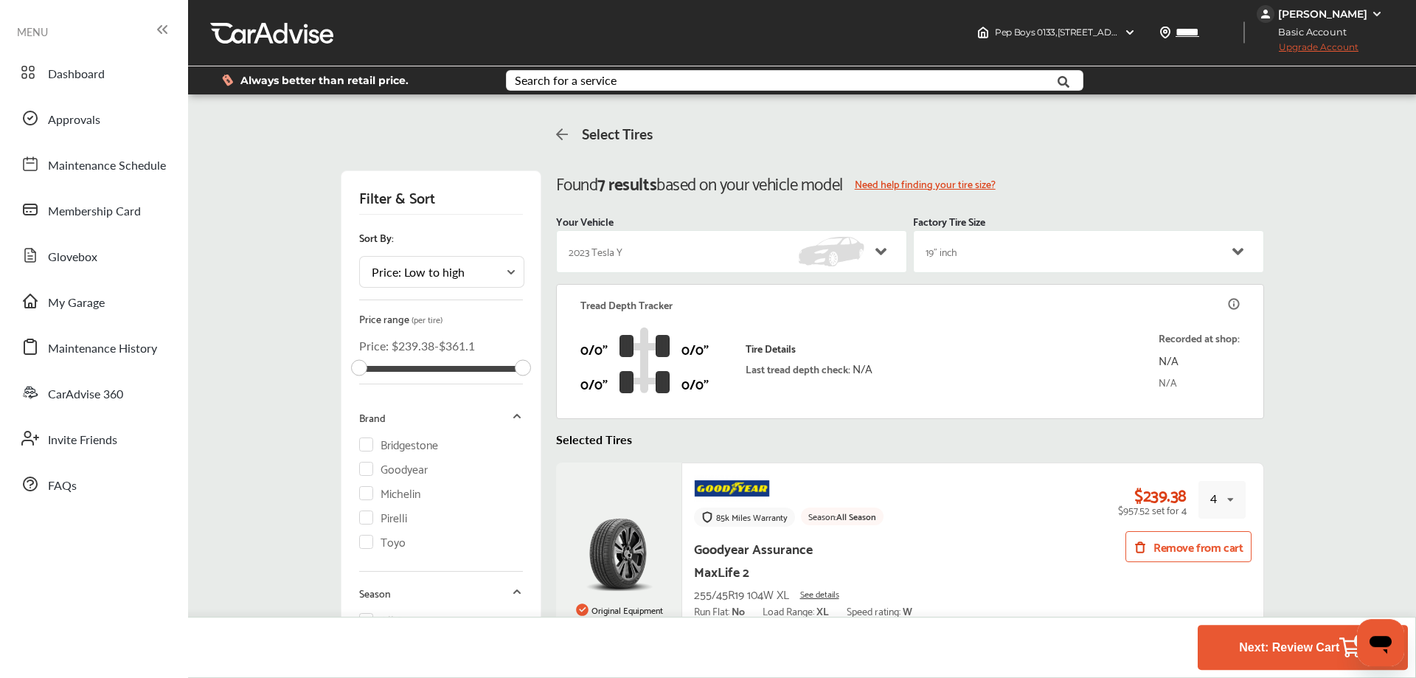
scroll to position [0, 0]
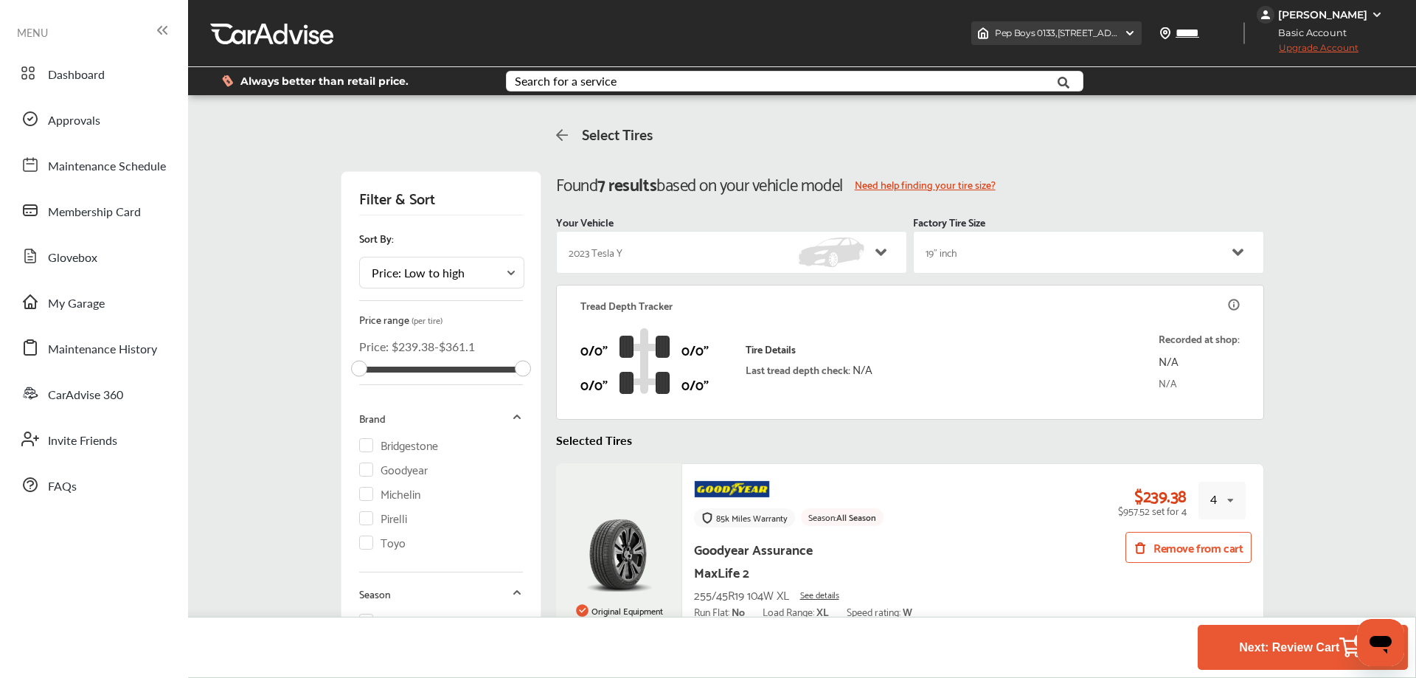
click at [1132, 32] on div "Pep Boys 0133 , [STREET_ADDRESS]" at bounding box center [1056, 33] width 170 height 24
click at [1100, 218] on div "Factory Tire Size 19" inch" at bounding box center [1088, 245] width 351 height 58
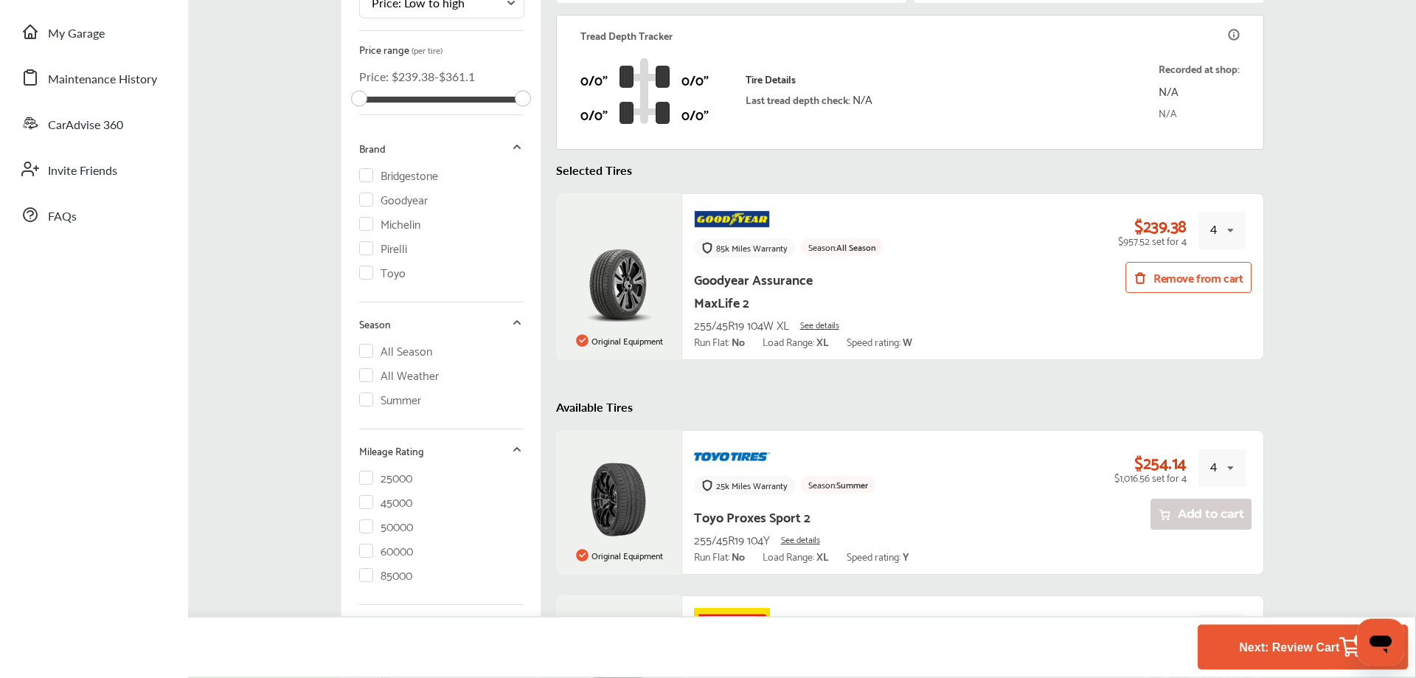
scroll to position [301, 0]
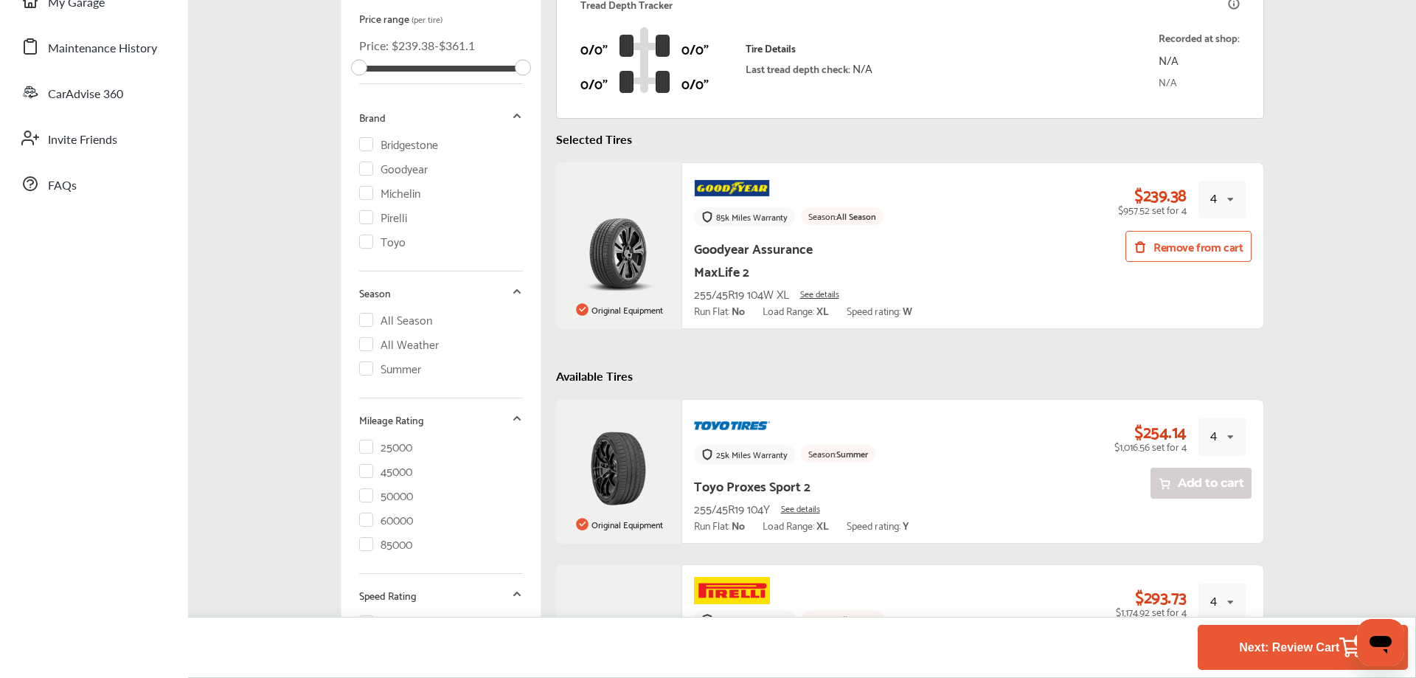
click at [1203, 240] on button "Remove from cart" at bounding box center [1187, 246] width 125 height 31
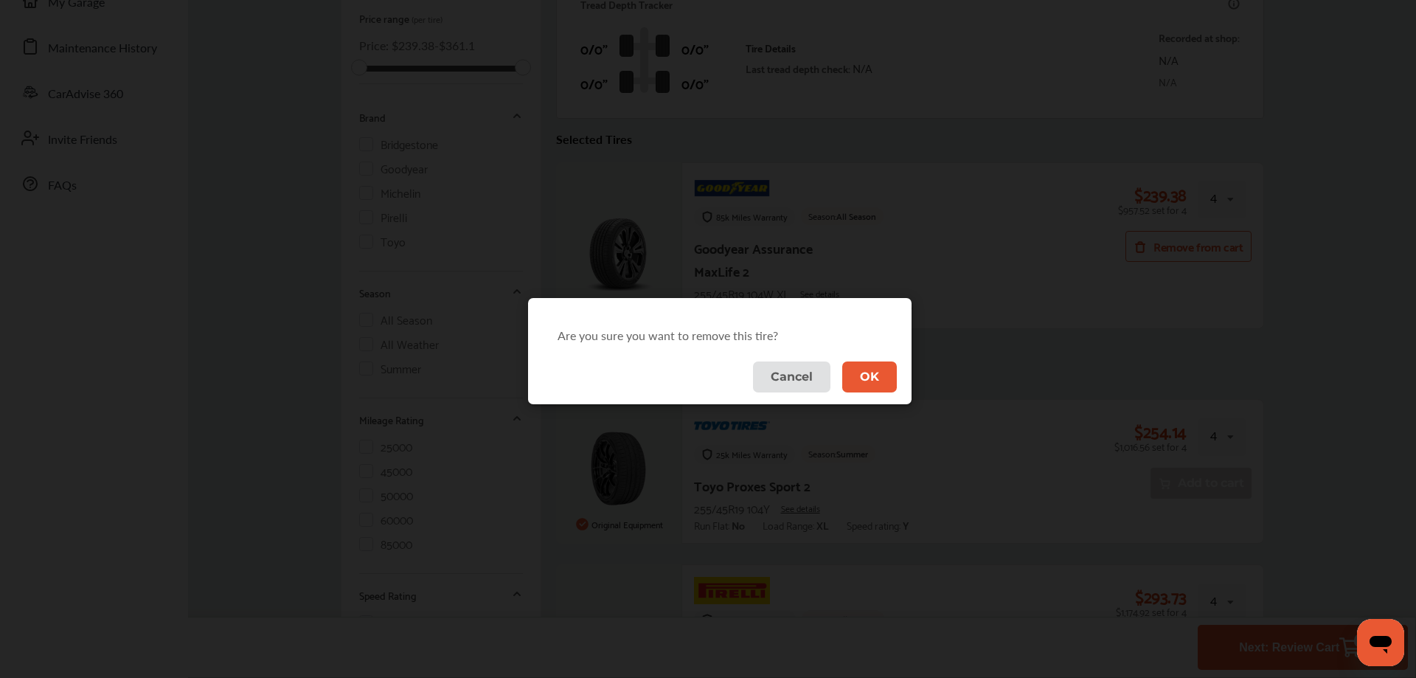
click at [861, 379] on button "OK" at bounding box center [869, 376] width 55 height 30
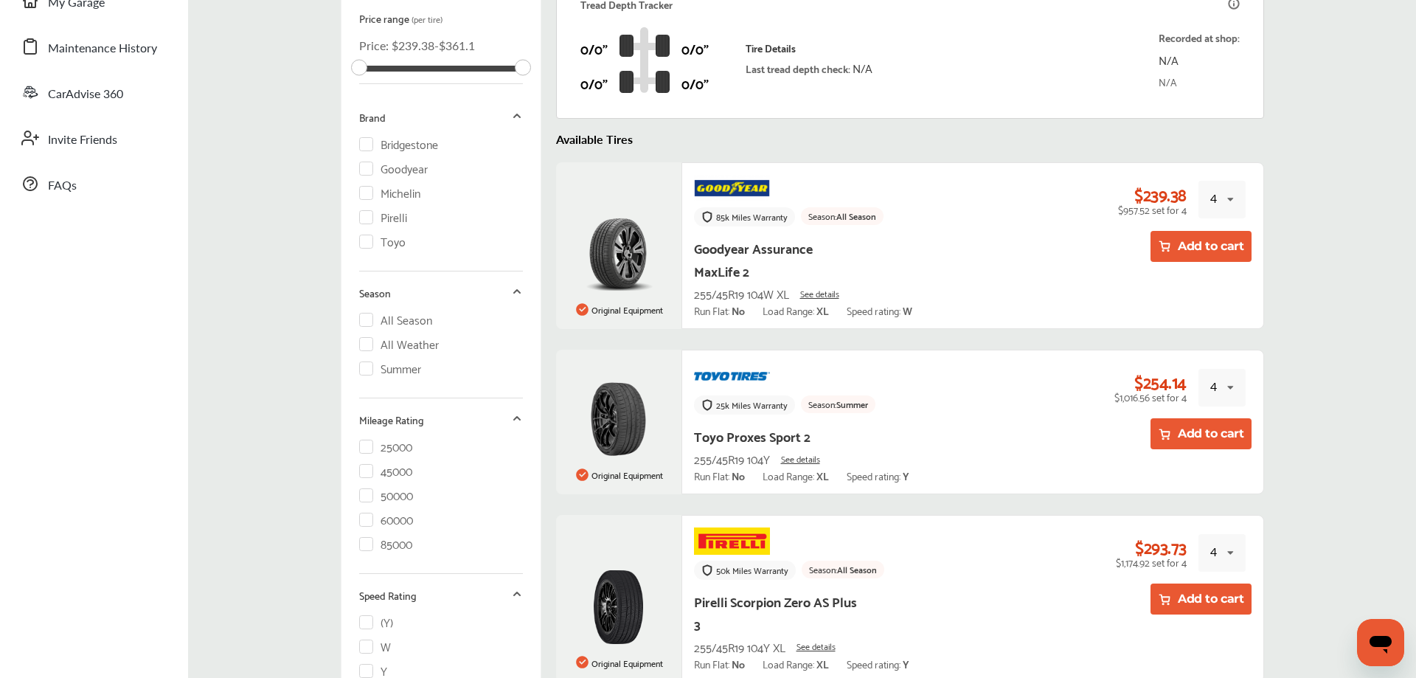
click at [1285, 297] on div "Filter & Sort Sort By: Price: Low to high Price: Low to high Price: High to low…" at bounding box center [802, 599] width 1220 height 1588
click at [1222, 196] on div "4 1 2 3 4" at bounding box center [1221, 200] width 47 height 38
click at [1209, 262] on div "2" at bounding box center [1216, 264] width 34 height 30
click at [1025, 285] on div "Goodyear Assurance MaxLife 2 255/45R19 104W XL See details Run Flat: No Load Ra…" at bounding box center [860, 276] width 333 height 80
click at [1175, 247] on button "Add to cart" at bounding box center [1200, 246] width 101 height 31
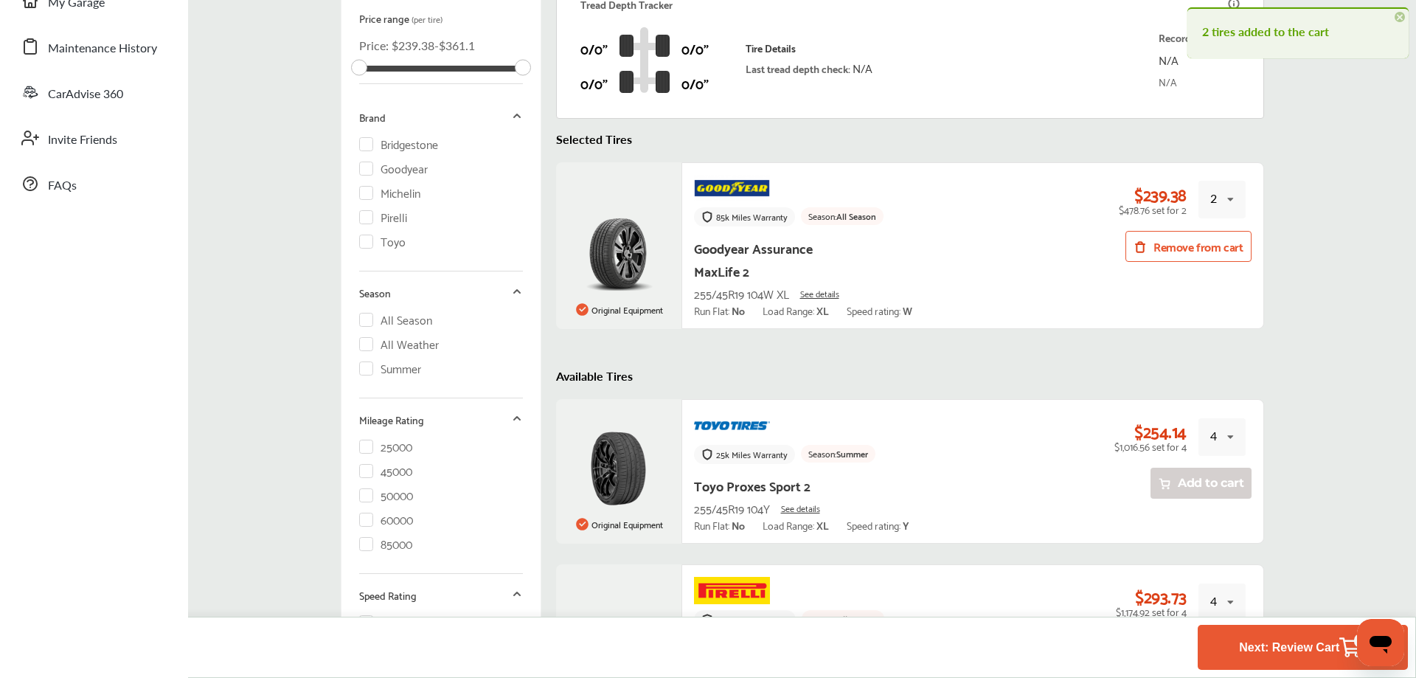
click at [1277, 38] on h4 "2 tires added to the cart" at bounding box center [1298, 32] width 192 height 24
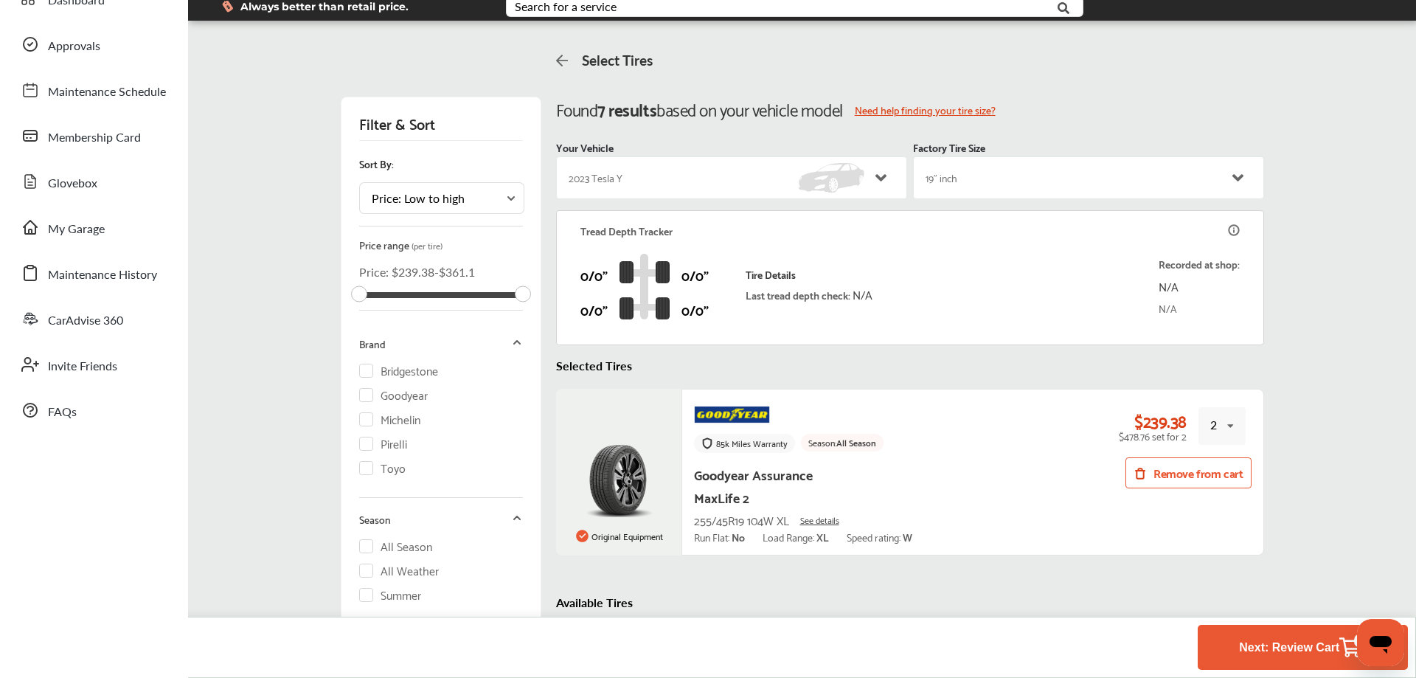
scroll to position [0, 0]
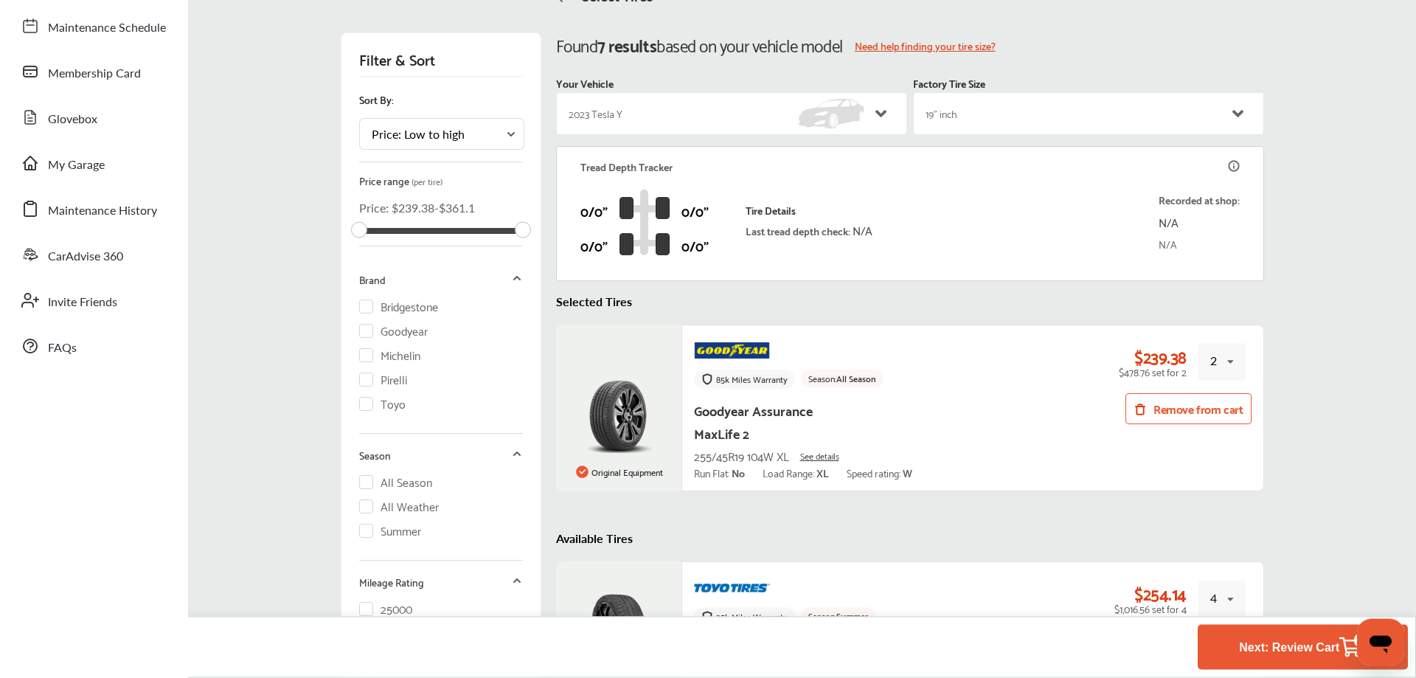
scroll to position [109, 0]
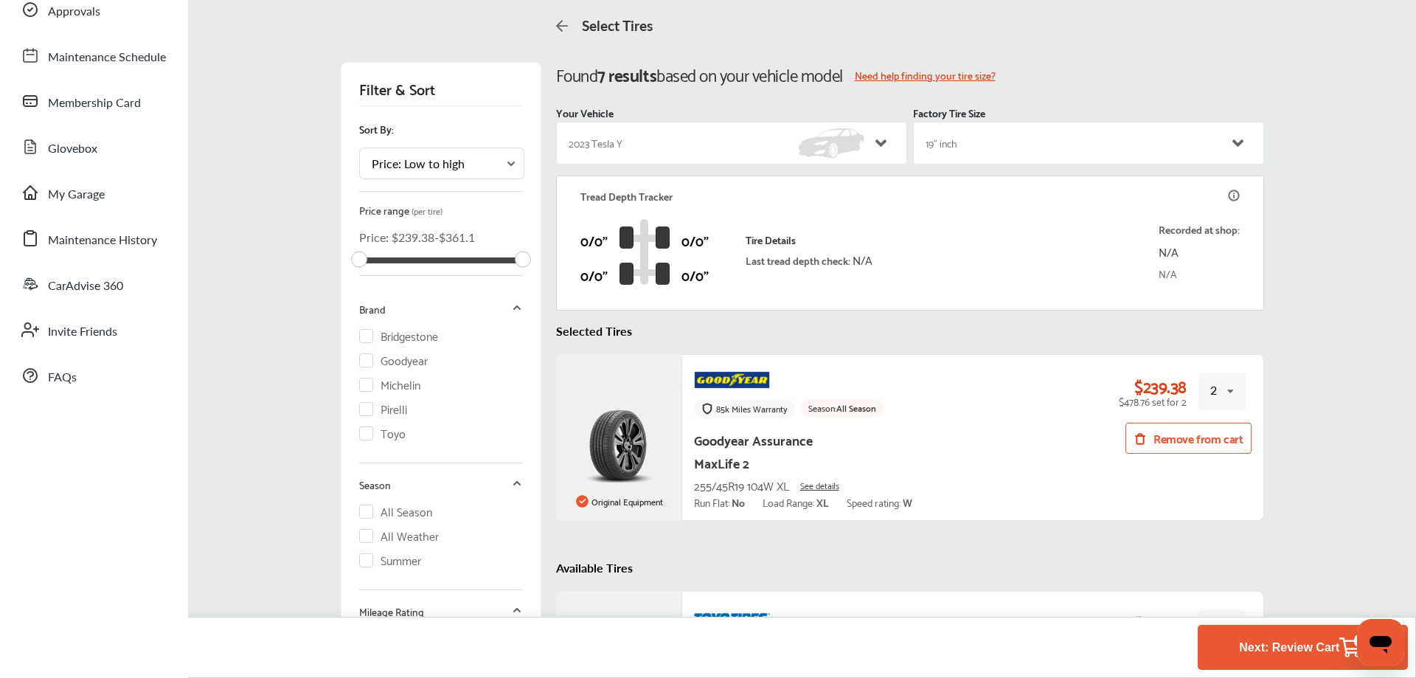
click at [824, 487] on span "See details" at bounding box center [819, 484] width 39 height 15
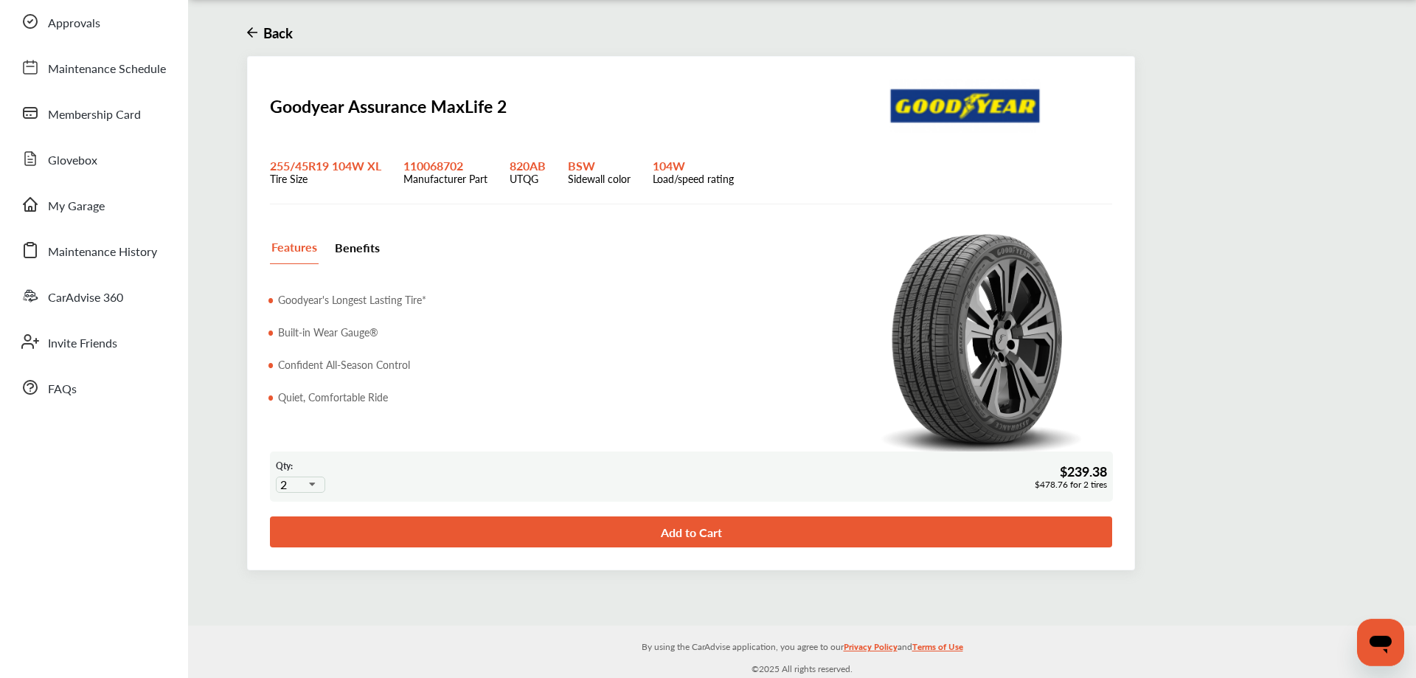
scroll to position [98, 0]
click at [691, 531] on link "Add to Cart" at bounding box center [691, 530] width 842 height 31
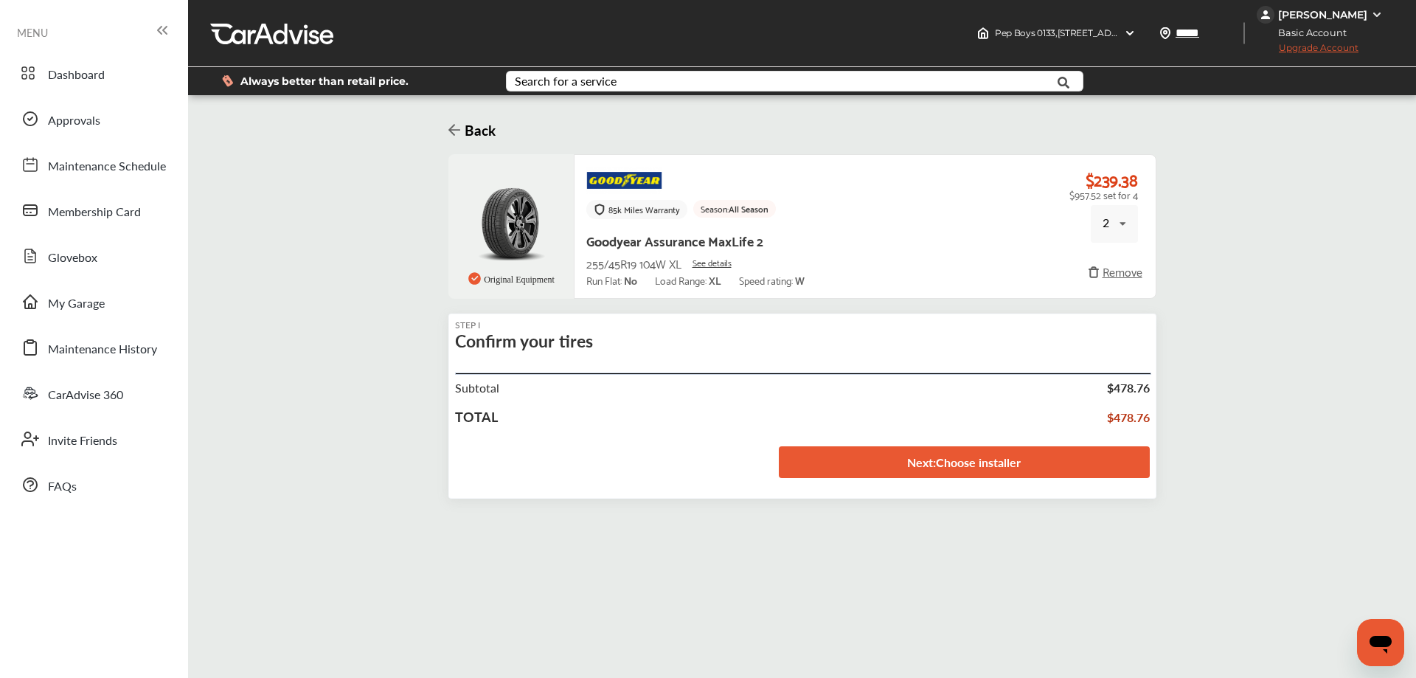
click at [934, 460] on link "Next : Choose installer" at bounding box center [964, 462] width 371 height 32
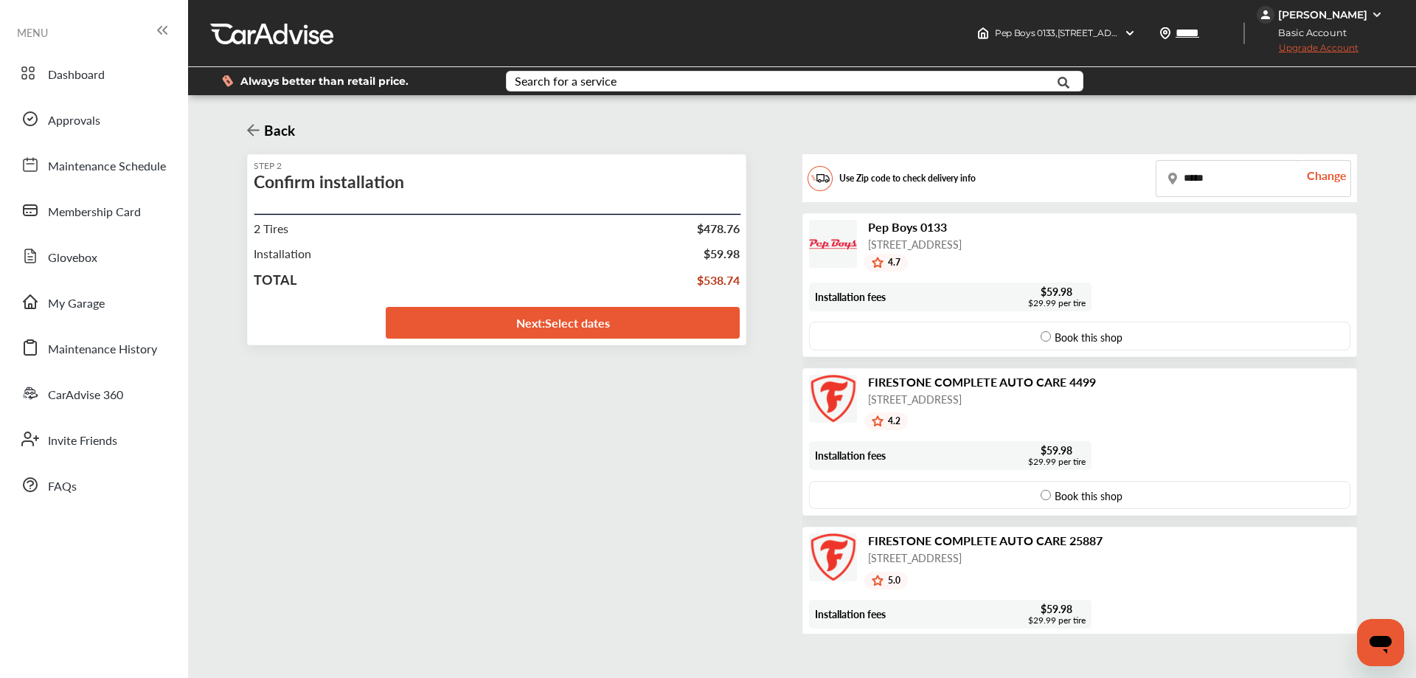
click at [605, 319] on link "Next : Select dates" at bounding box center [563, 323] width 354 height 32
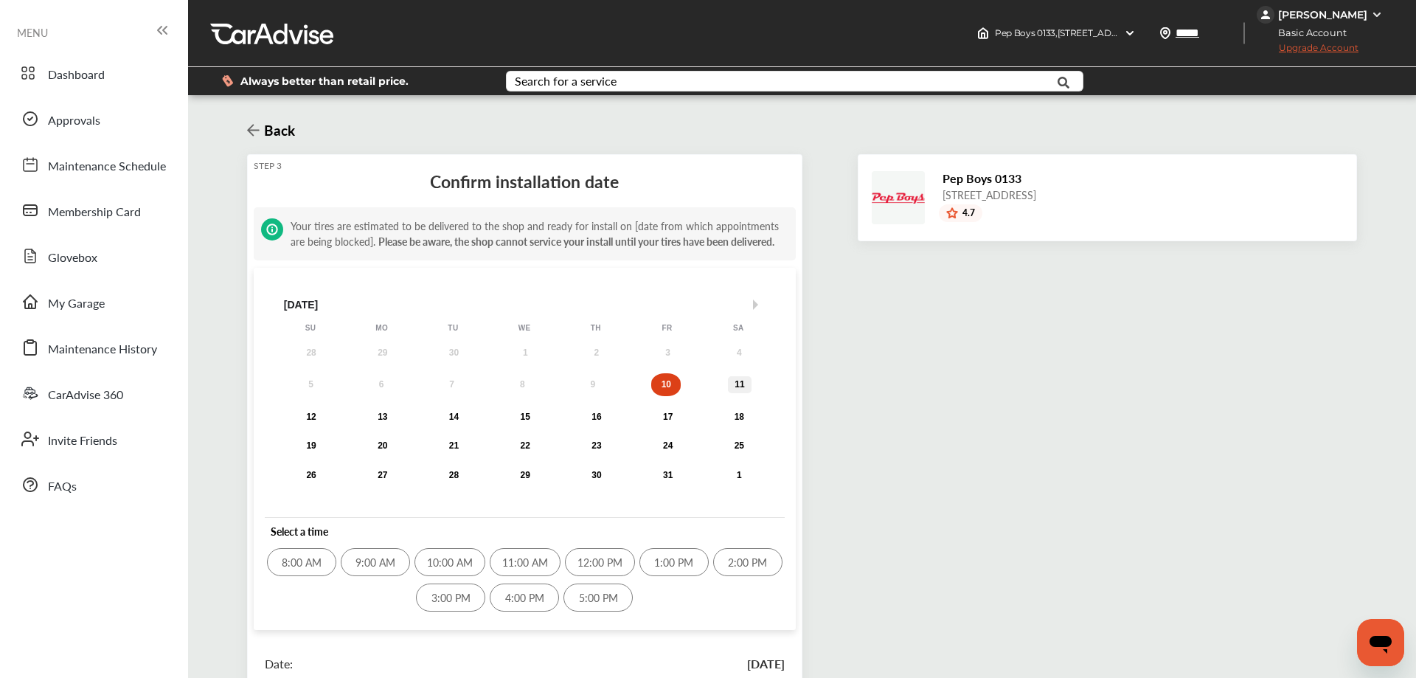
click at [740, 384] on div "11" at bounding box center [740, 384] width 18 height 11
click at [372, 563] on div "9:00 AM" at bounding box center [375, 562] width 69 height 28
click at [855, 386] on div "STEP 3 Confirm installation date Your tires are estimated to be delivered to th…" at bounding box center [802, 463] width 1110 height 619
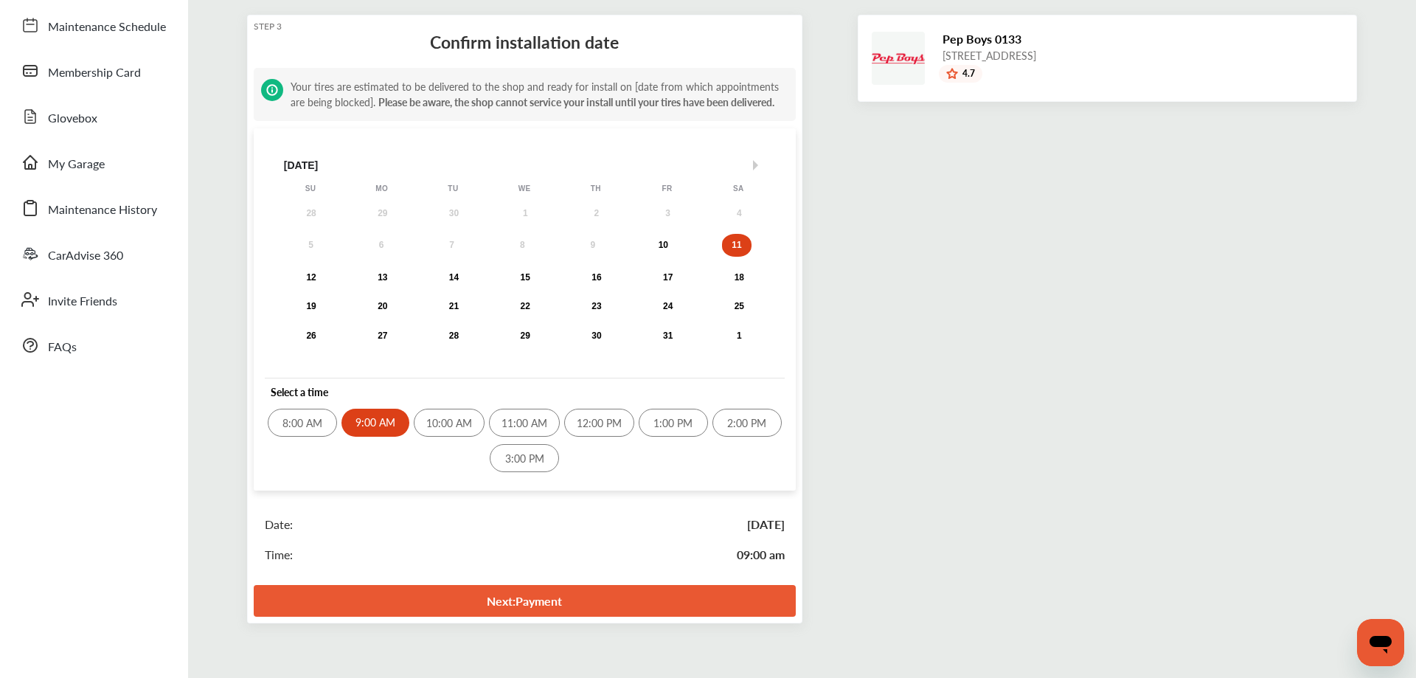
scroll to position [194, 0]
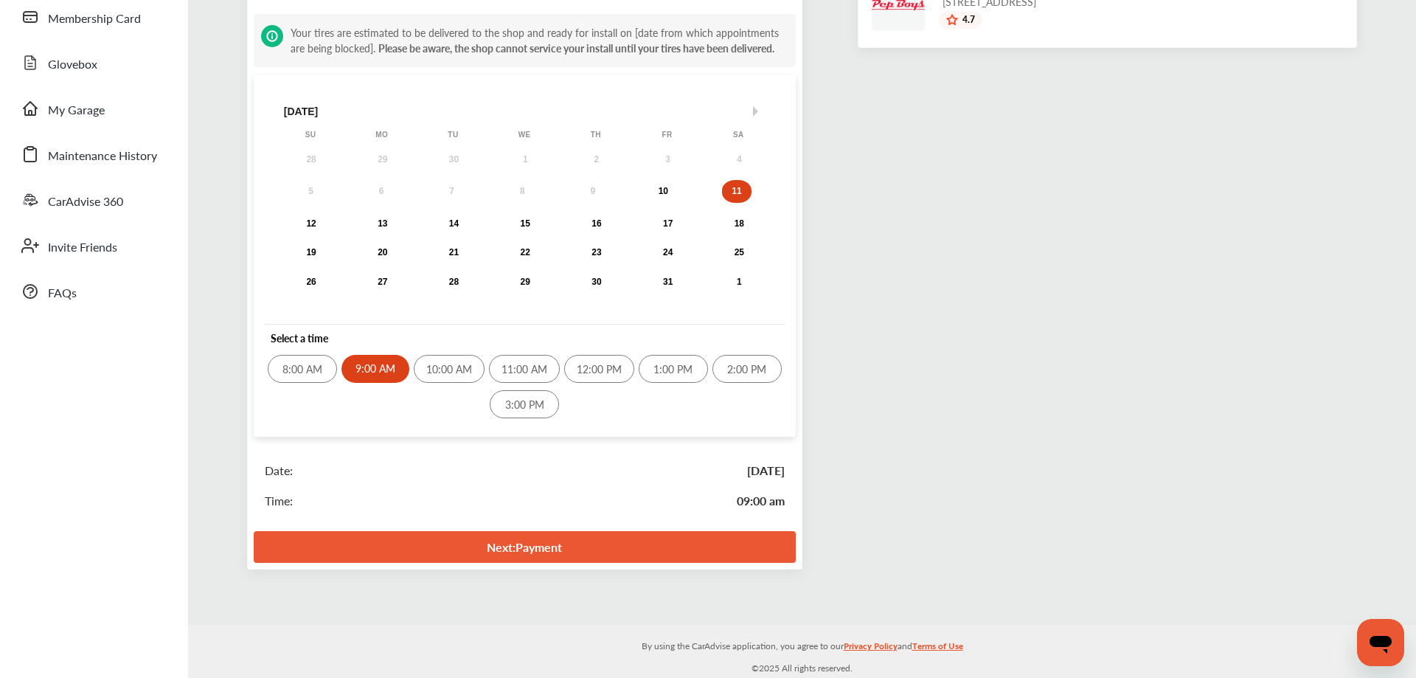
click at [520, 554] on link "Next : Payment" at bounding box center [525, 547] width 542 height 32
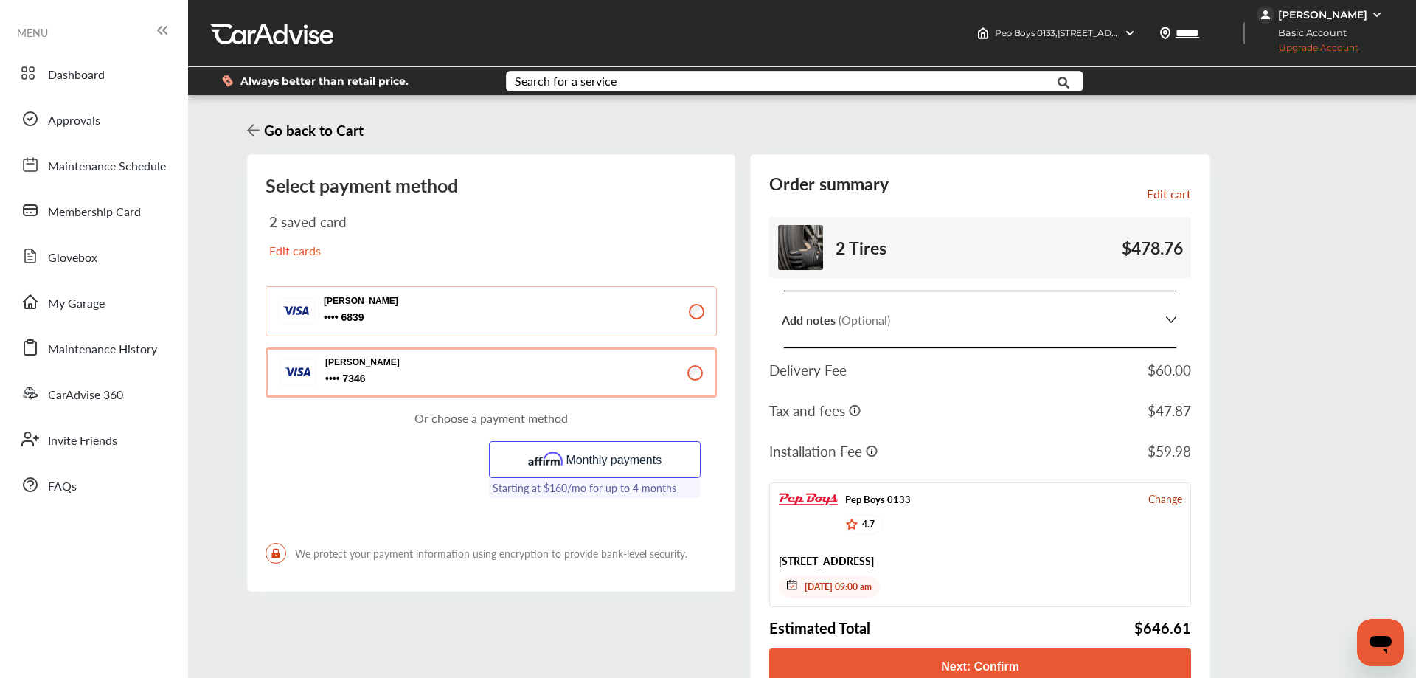
click at [1166, 320] on img at bounding box center [1171, 319] width 15 height 17
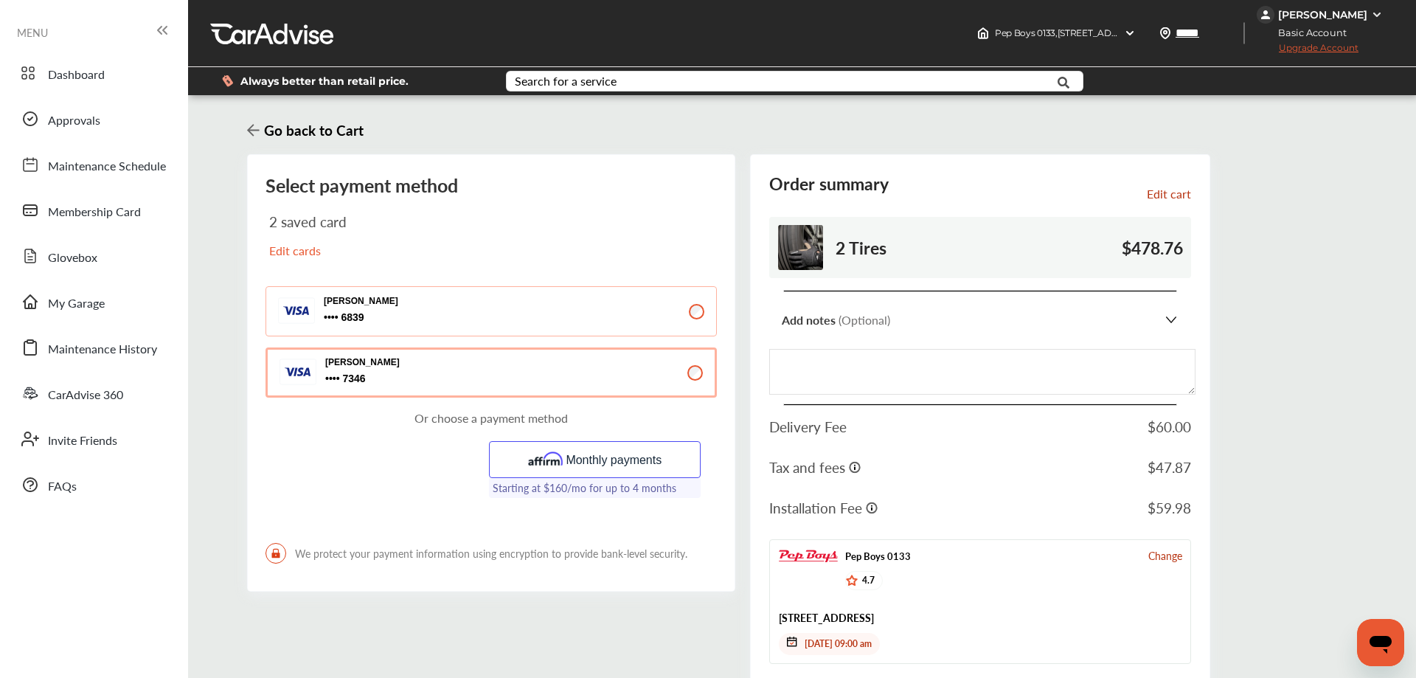
click at [1167, 320] on img at bounding box center [1171, 319] width 15 height 17
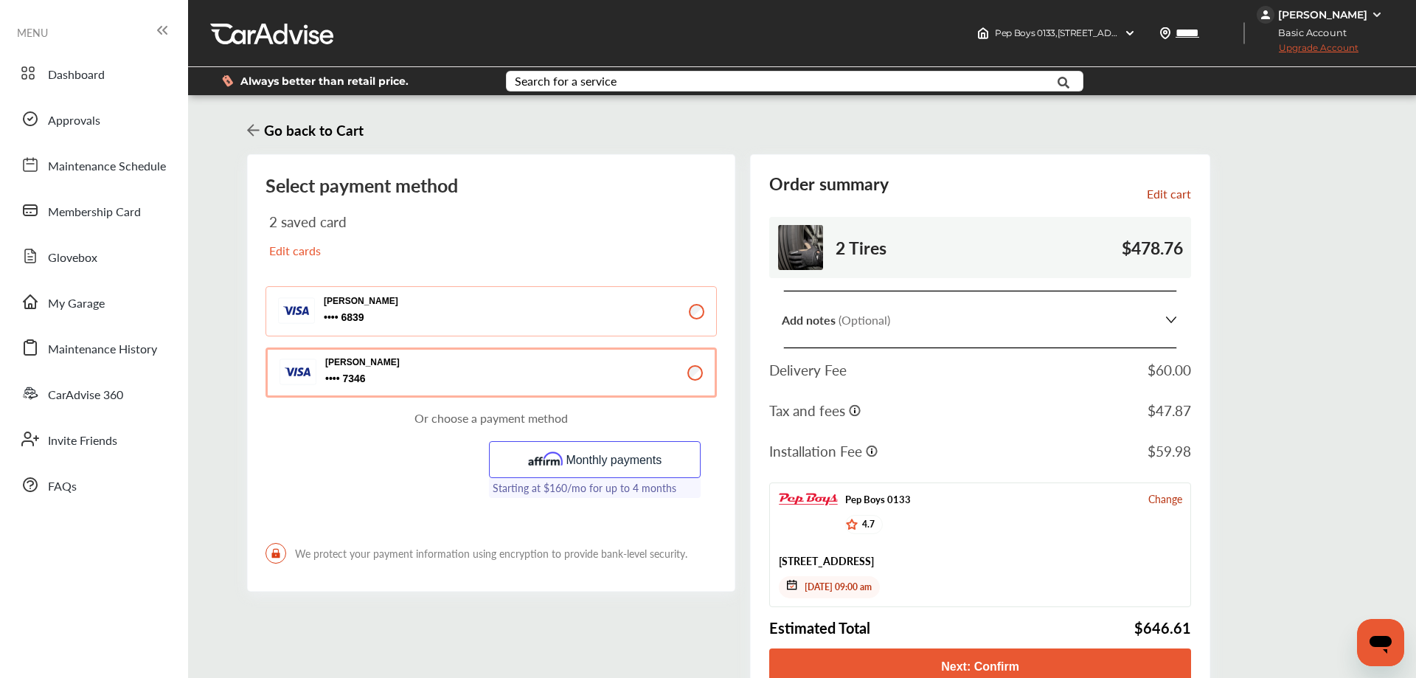
click at [1159, 199] on p "Edit cart" at bounding box center [1085, 195] width 211 height 20
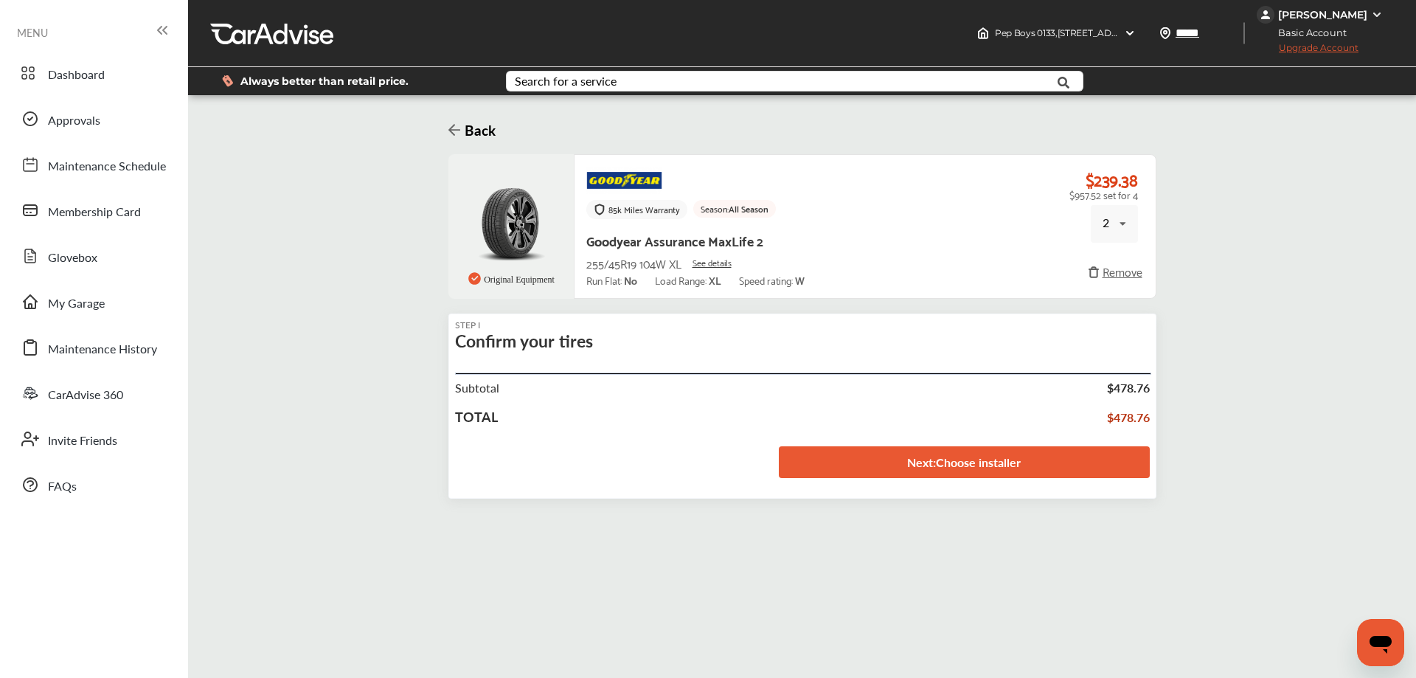
click at [1116, 222] on div "2 1 2 3 4" at bounding box center [1114, 224] width 47 height 38
click at [1109, 350] on span "4" at bounding box center [1108, 349] width 7 height 17
click at [1000, 465] on link "Next : Choose installer" at bounding box center [964, 462] width 371 height 32
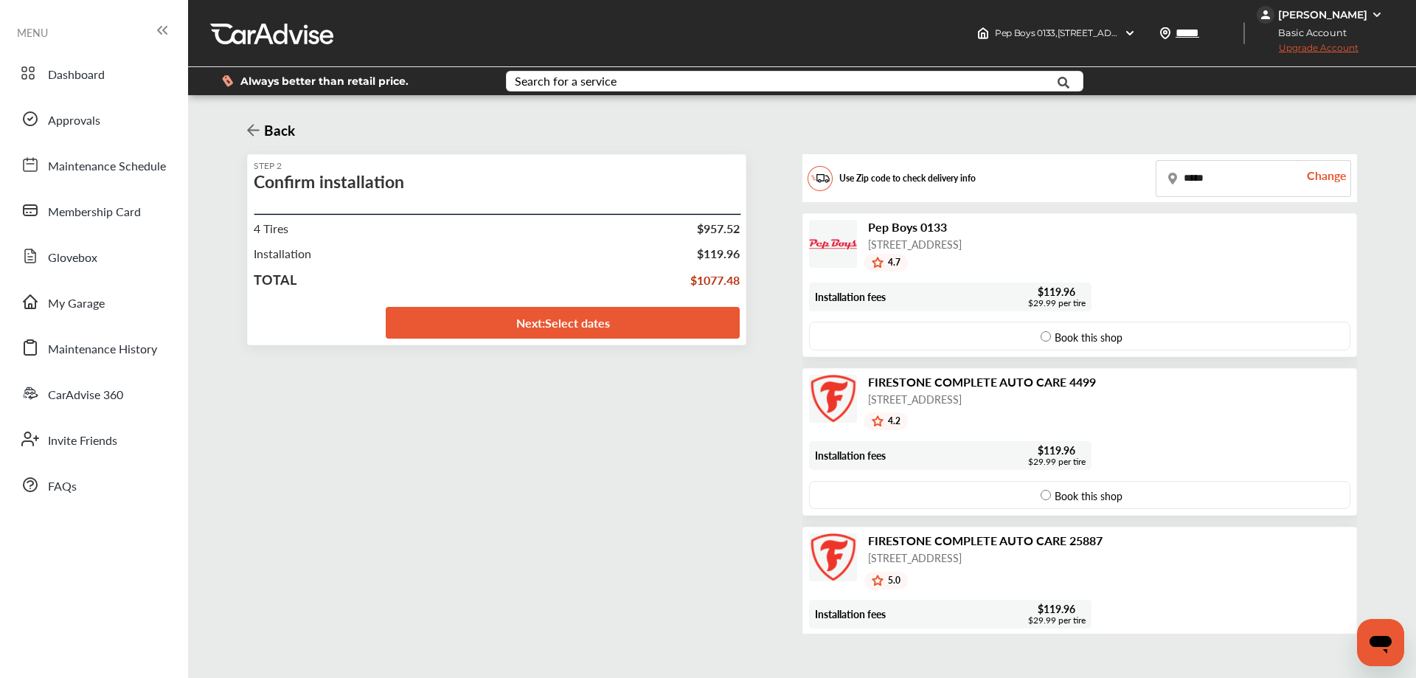
click at [605, 308] on link "Next : Select dates" at bounding box center [563, 323] width 354 height 32
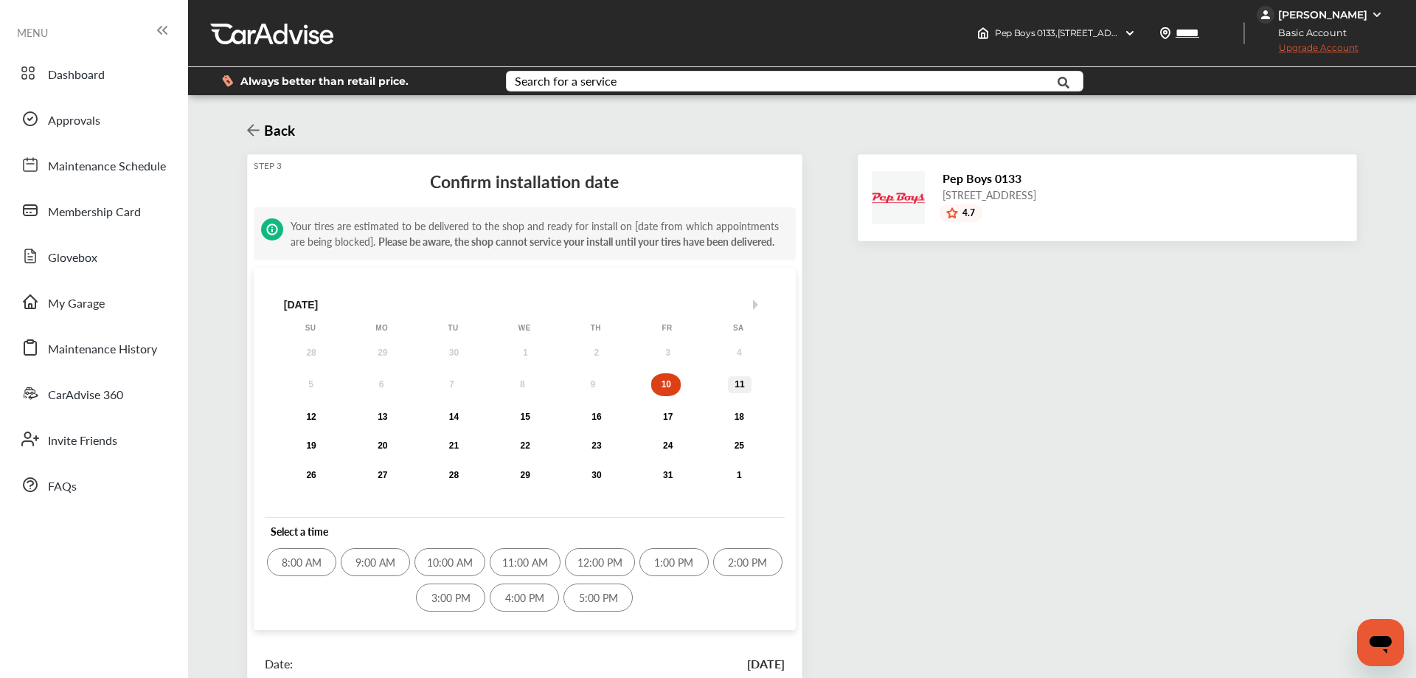
click at [742, 389] on div "11" at bounding box center [740, 384] width 18 height 11
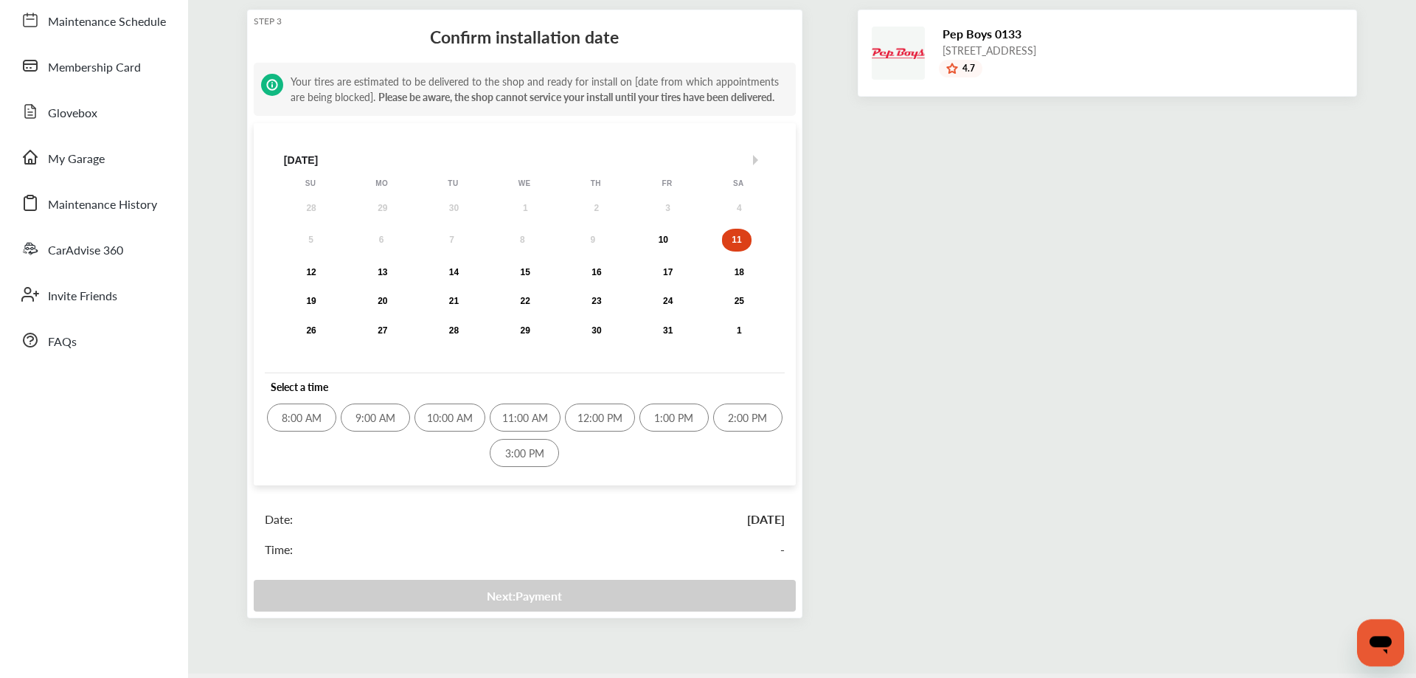
scroll to position [150, 0]
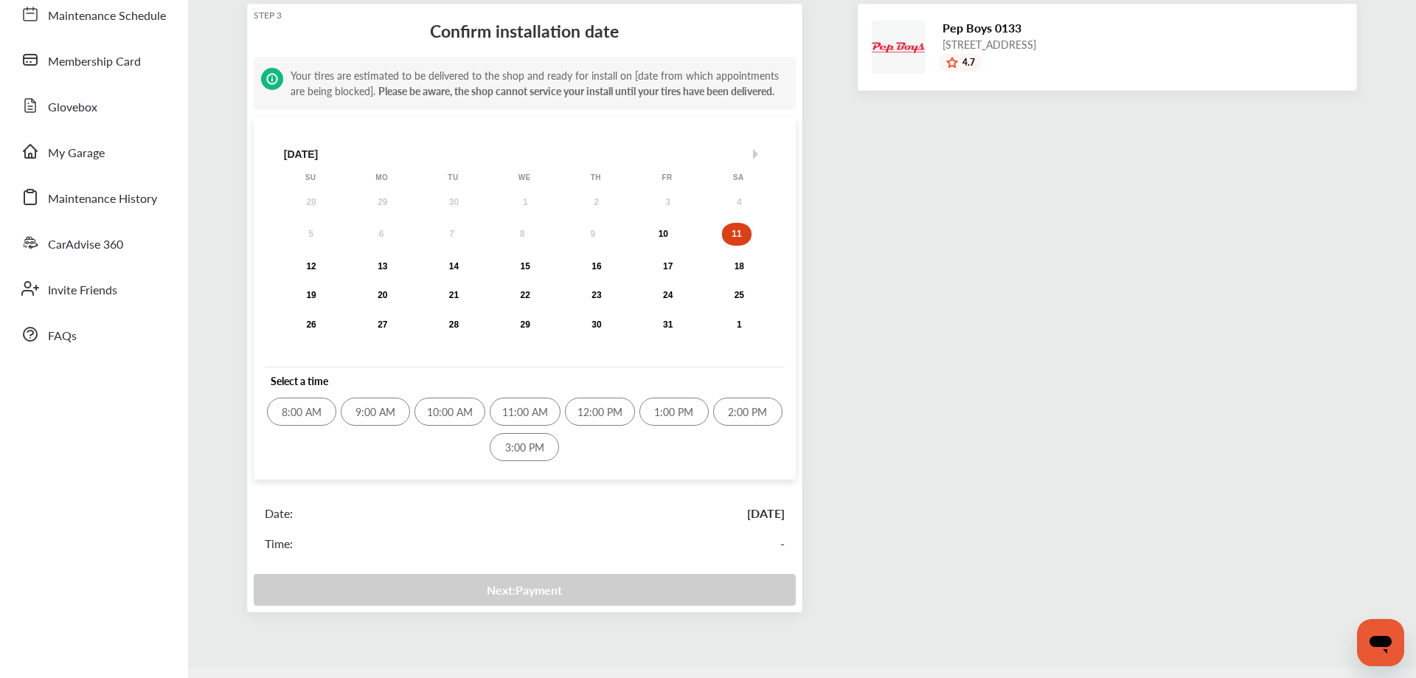
click at [378, 410] on div "9:00 AM" at bounding box center [375, 411] width 69 height 28
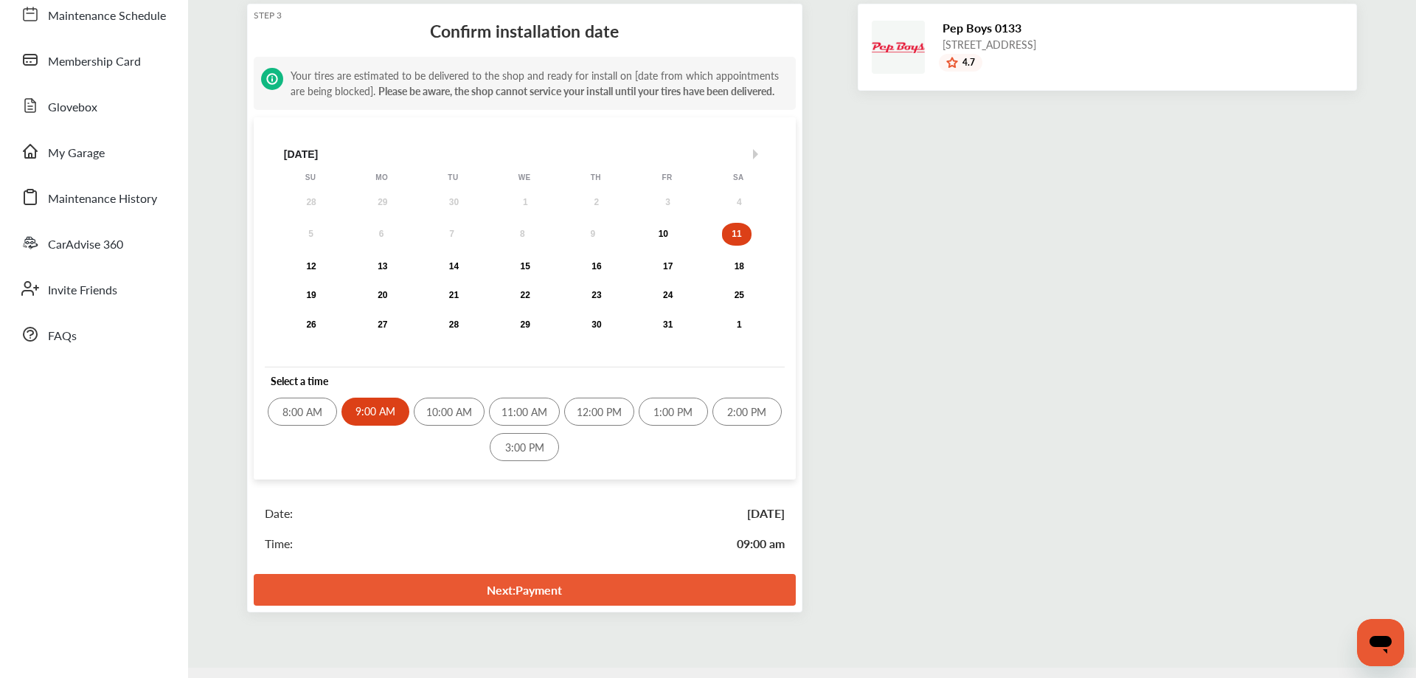
click at [605, 593] on link "Next : Payment" at bounding box center [525, 590] width 542 height 32
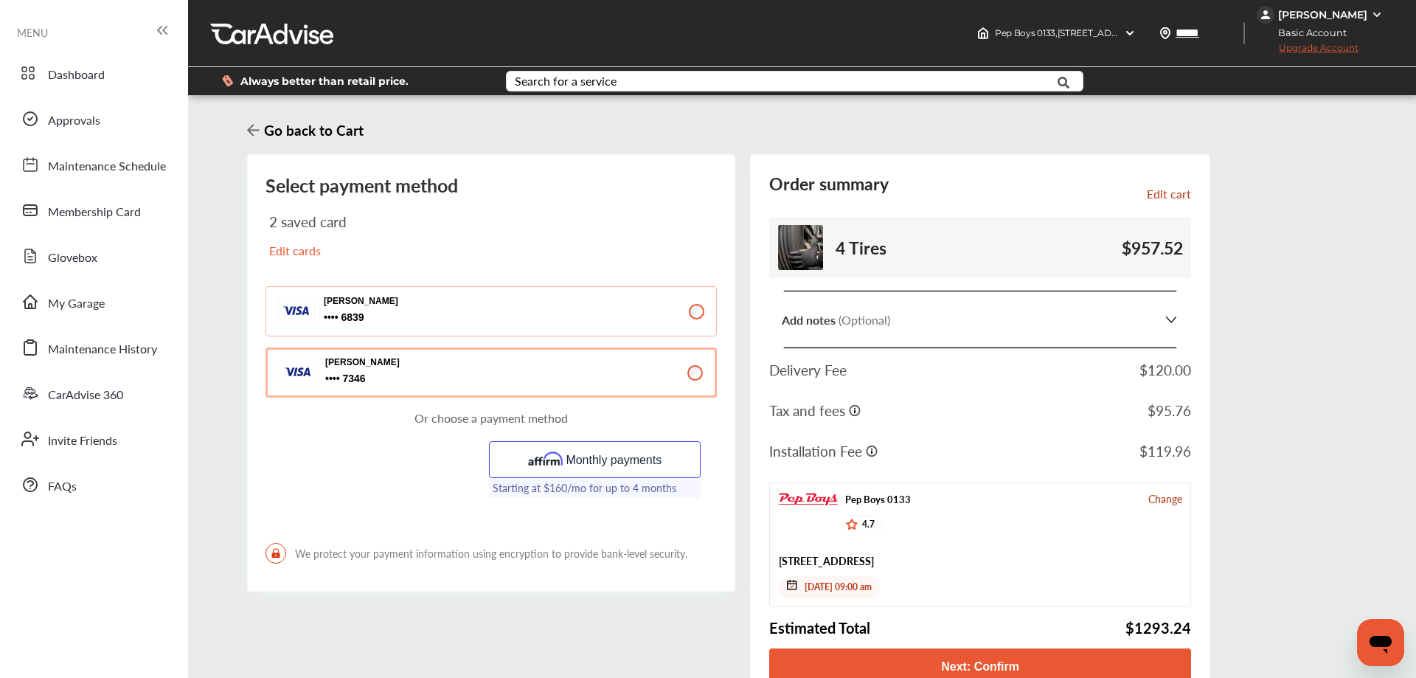
click at [1313, 361] on div "Select payment method 2 saved card Edit cards [PERSON_NAME] 6839 6839 [PERSON_N…" at bounding box center [802, 428] width 1110 height 549
